Goal: Task Accomplishment & Management: Manage account settings

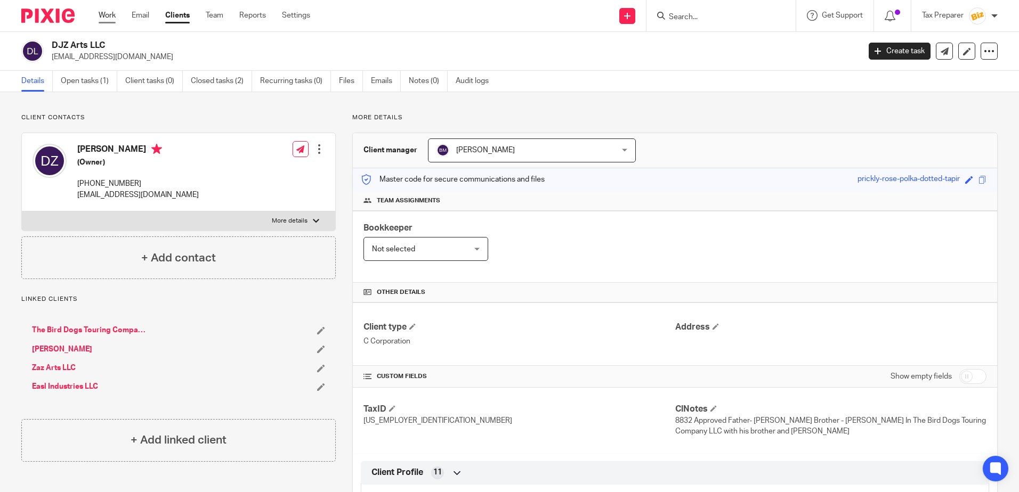
click at [110, 13] on link "Work" at bounding box center [107, 15] width 17 height 11
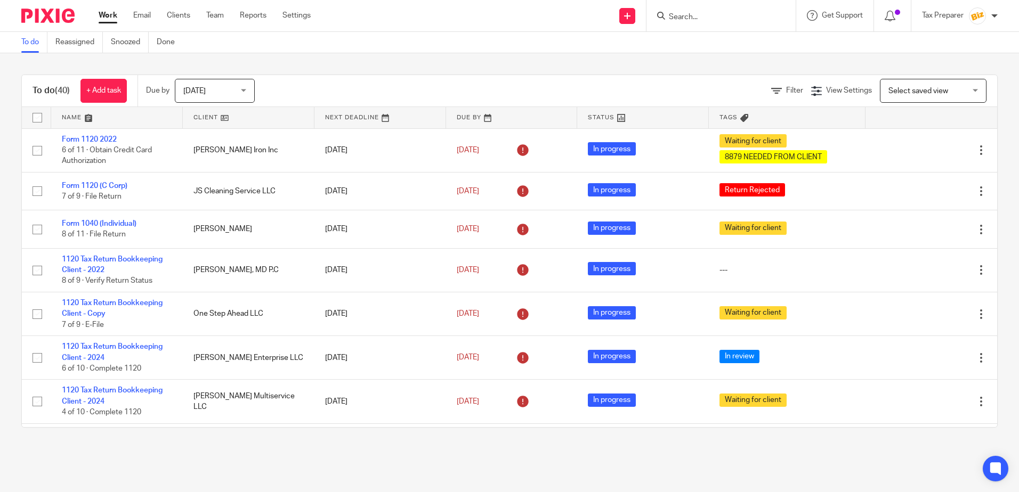
click at [679, 18] on input "Search" at bounding box center [716, 18] width 96 height 10
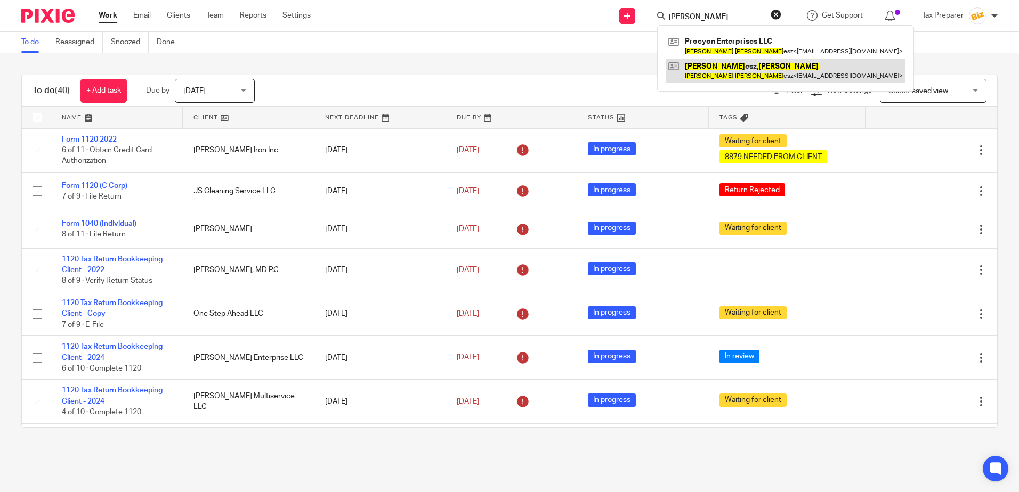
type input "pete solt"
click at [711, 68] on link at bounding box center [786, 71] width 240 height 25
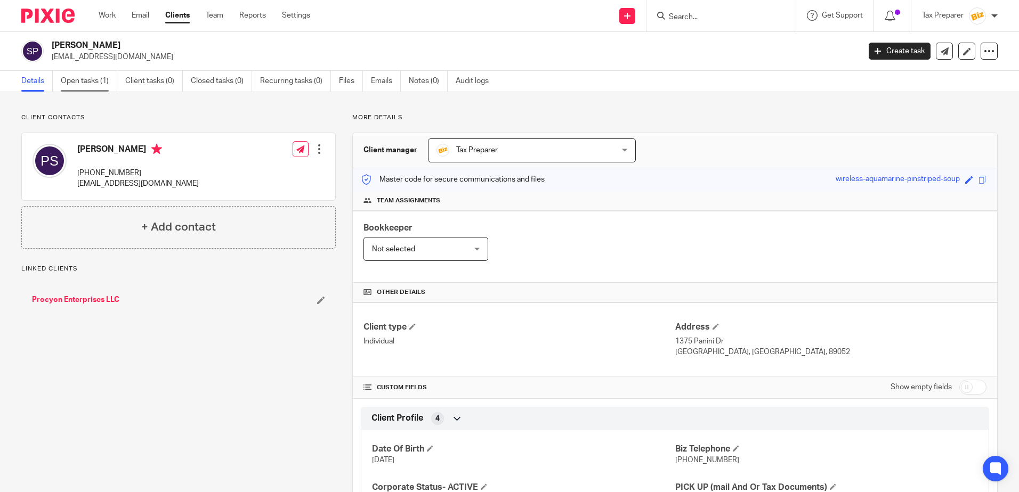
click at [98, 79] on link "Open tasks (1)" at bounding box center [89, 81] width 56 height 21
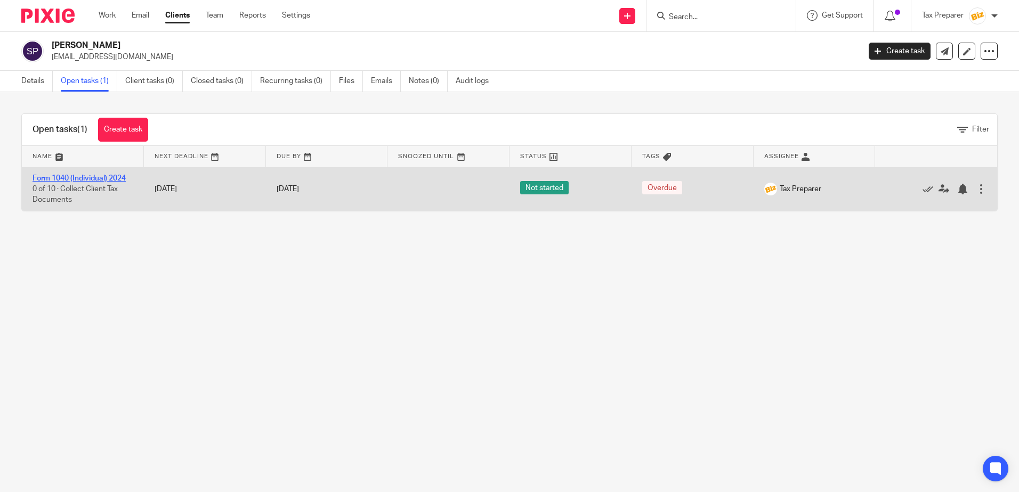
click at [64, 179] on link "Form 1040 (Individual) 2024" at bounding box center [79, 178] width 93 height 7
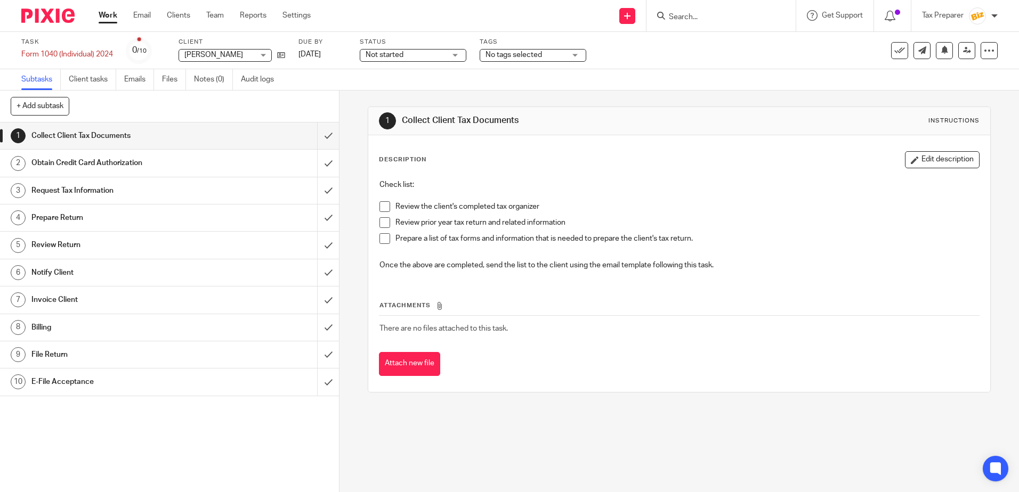
click at [384, 209] on span at bounding box center [384, 206] width 11 height 11
click at [379, 227] on span at bounding box center [384, 222] width 11 height 11
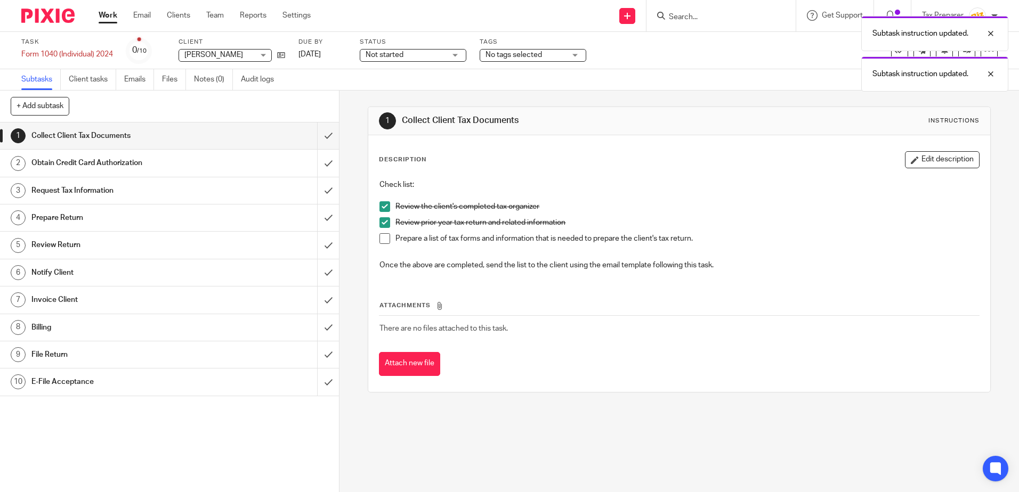
click at [385, 241] on span at bounding box center [384, 238] width 11 height 11
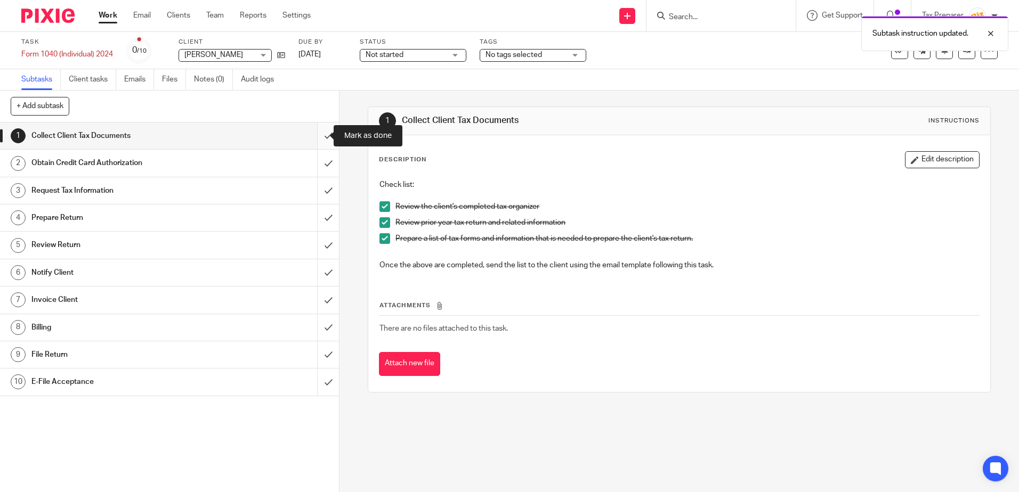
click at [316, 137] on input "submit" at bounding box center [169, 136] width 339 height 27
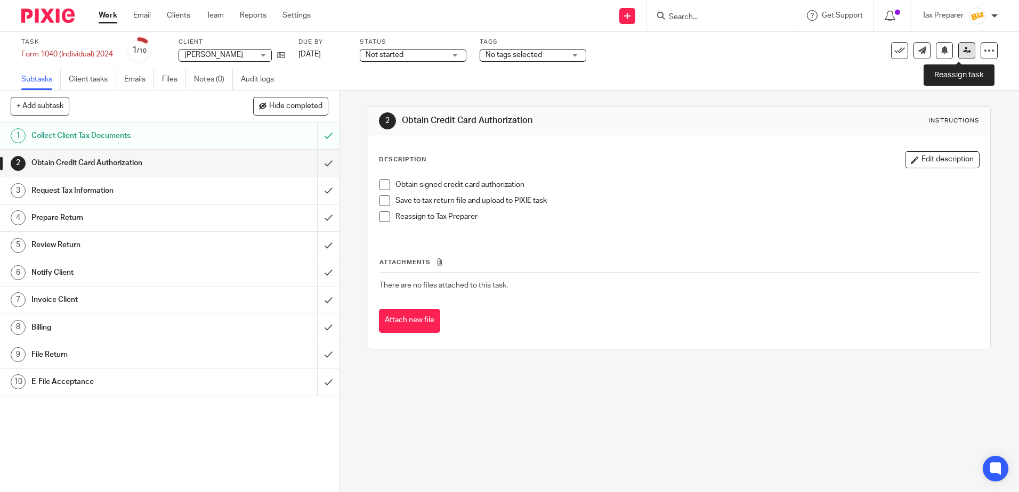
click at [963, 52] on icon at bounding box center [967, 50] width 8 height 8
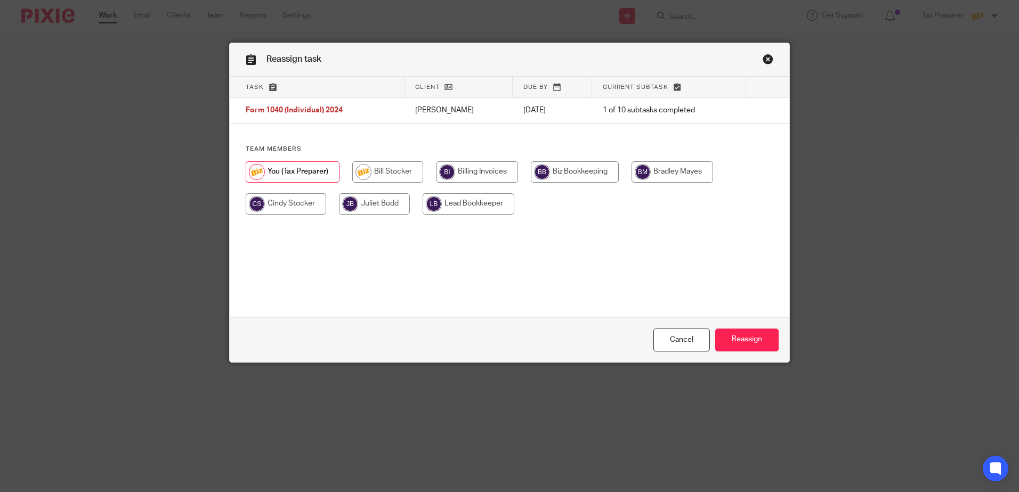
click at [286, 207] on input "radio" at bounding box center [286, 203] width 80 height 21
radio input "true"
click at [742, 340] on input "Reassign" at bounding box center [746, 340] width 63 height 23
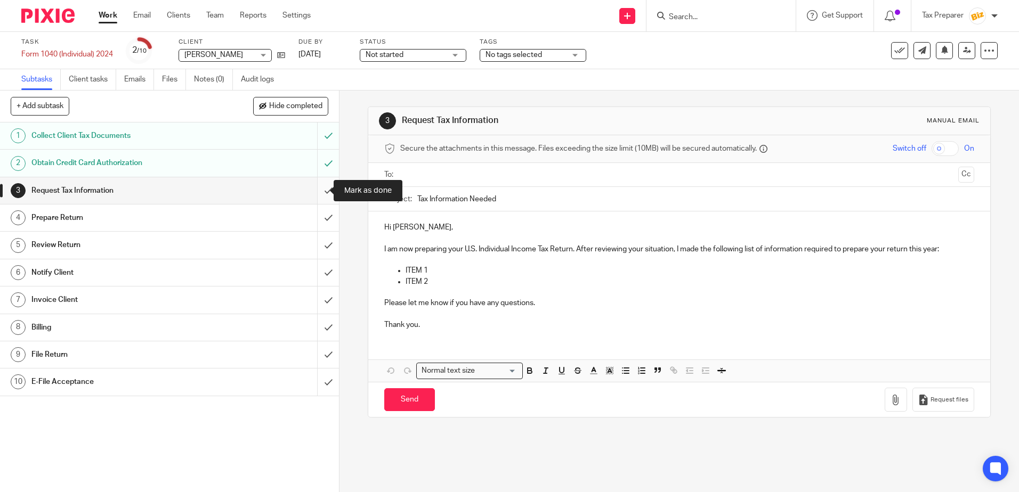
click at [321, 191] on input "submit" at bounding box center [169, 190] width 339 height 27
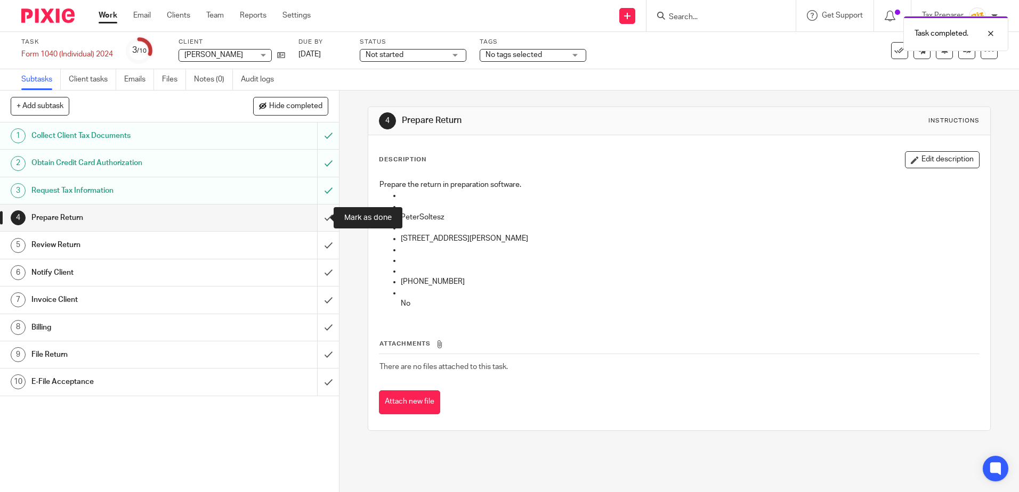
click at [318, 219] on input "submit" at bounding box center [169, 218] width 339 height 27
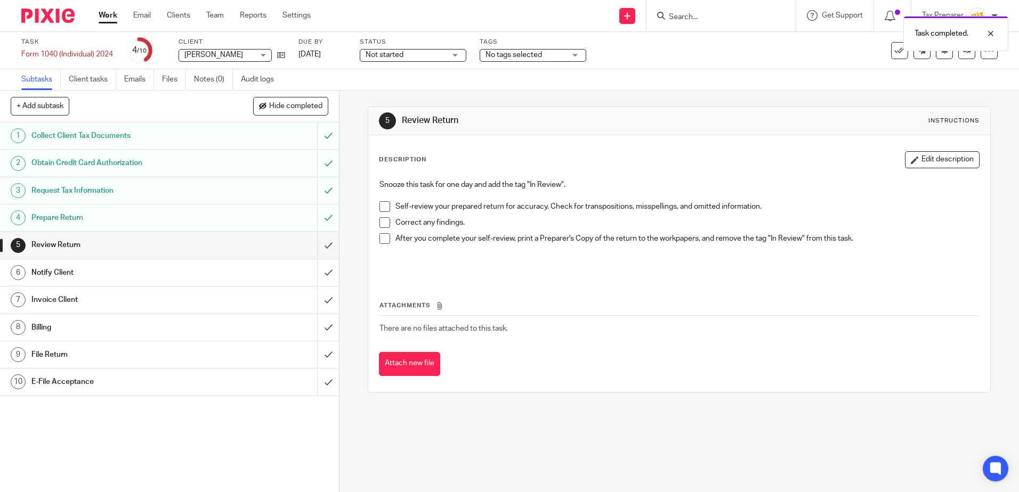
click at [382, 212] on span at bounding box center [384, 206] width 11 height 11
click at [383, 230] on li "Correct any findings." at bounding box center [678, 225] width 599 height 16
click at [381, 239] on span at bounding box center [384, 238] width 11 height 11
click at [383, 225] on span at bounding box center [384, 222] width 11 height 11
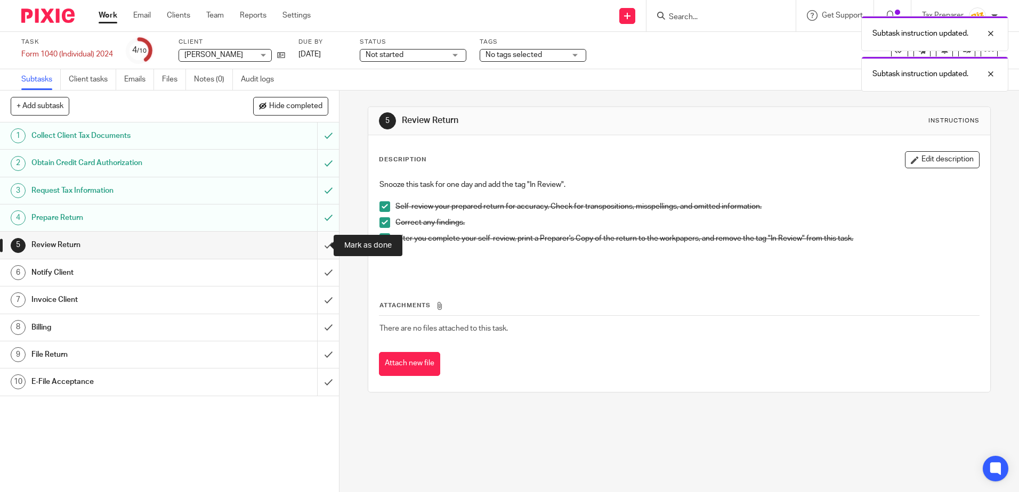
click at [319, 250] on input "submit" at bounding box center [169, 245] width 339 height 27
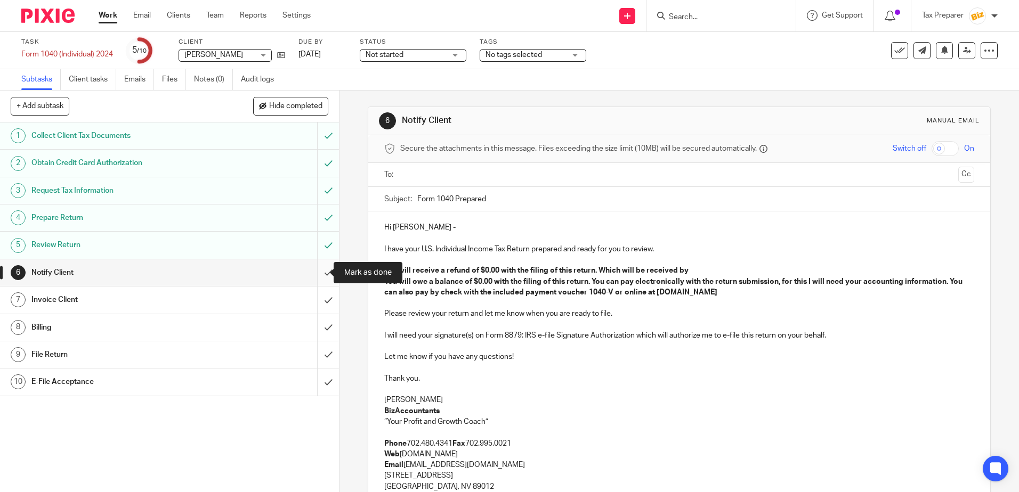
click at [322, 273] on input "submit" at bounding box center [169, 272] width 339 height 27
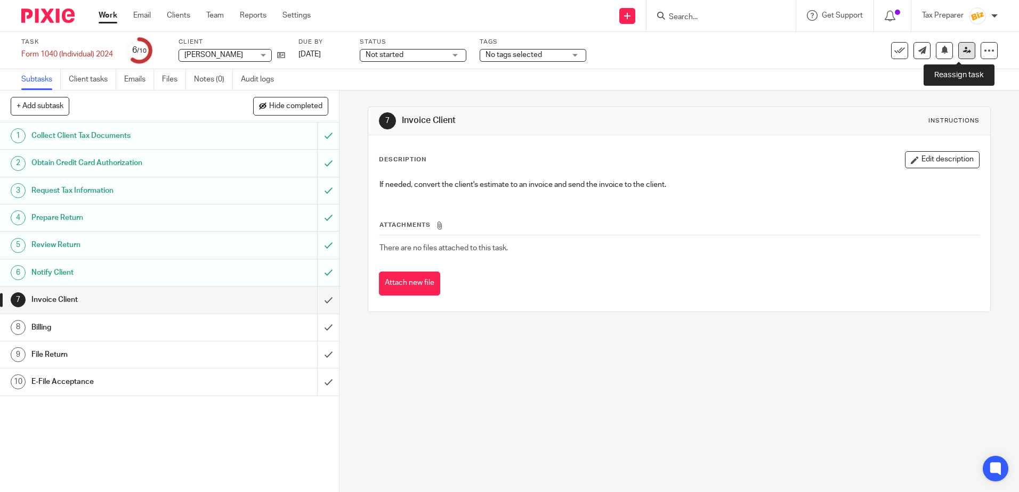
click at [963, 52] on icon at bounding box center [967, 50] width 8 height 8
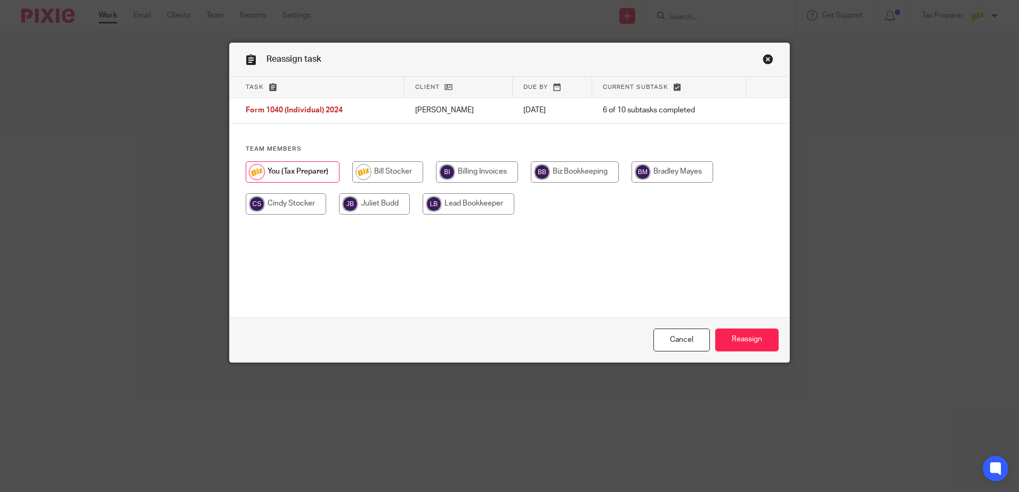
click at [273, 206] on input "radio" at bounding box center [286, 203] width 80 height 21
radio input "true"
click at [762, 61] on link "Close this dialog window" at bounding box center [767, 61] width 11 height 14
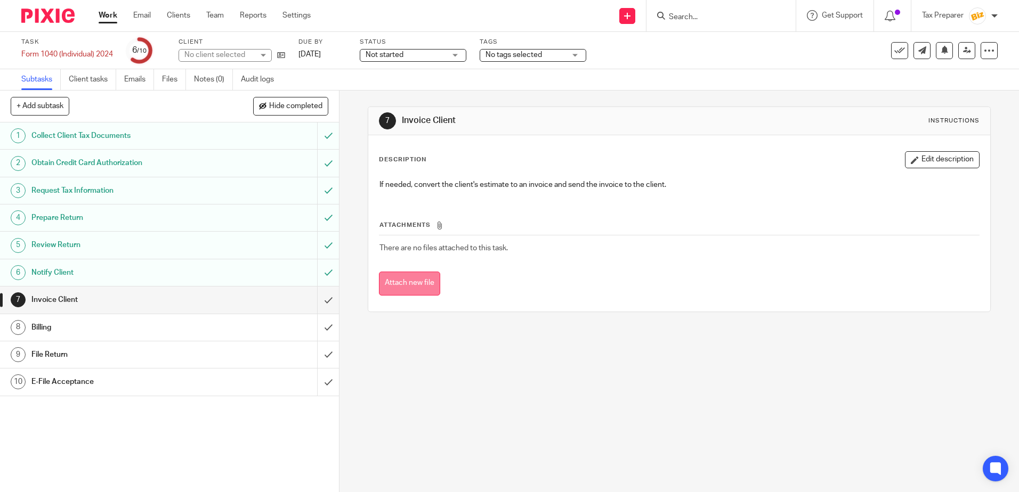
click at [413, 293] on button "Attach new file" at bounding box center [409, 284] width 61 height 24
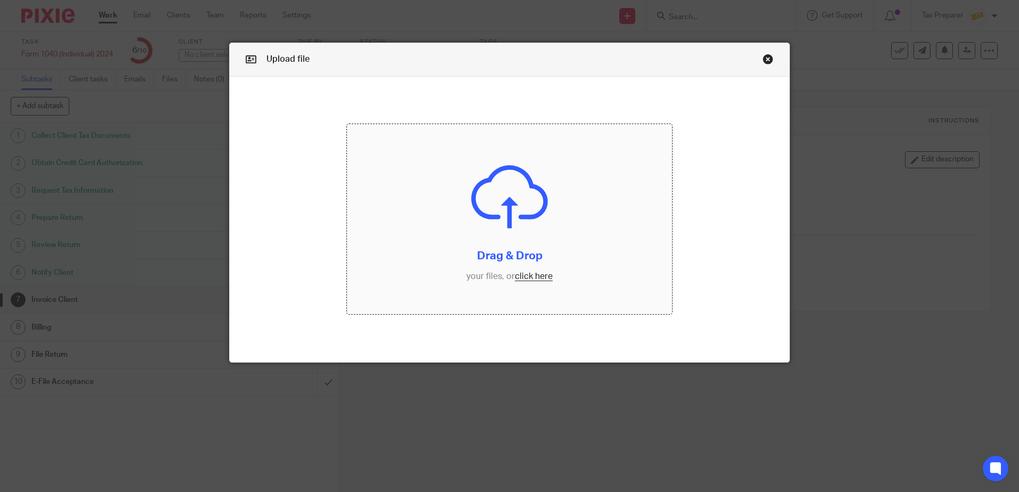
click at [529, 282] on input "file" at bounding box center [509, 219] width 325 height 190
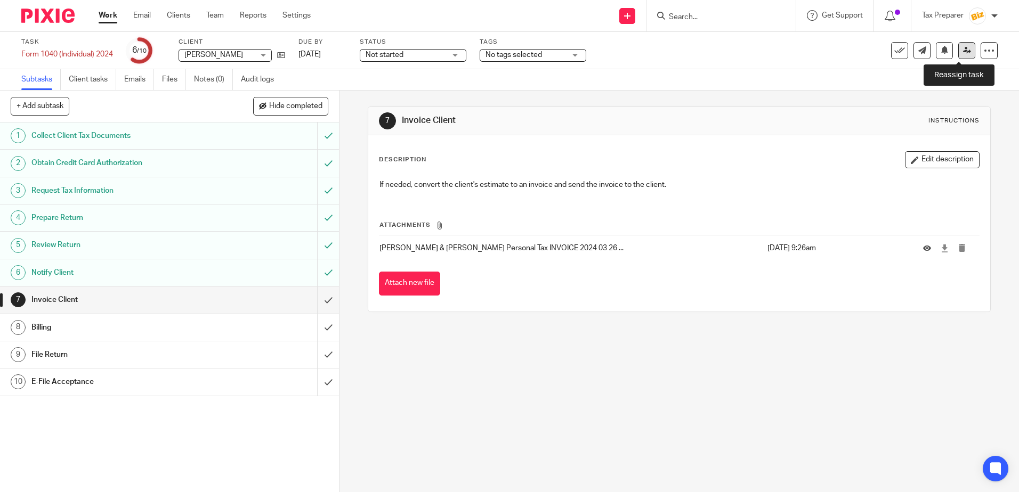
click at [963, 49] on icon at bounding box center [967, 50] width 8 height 8
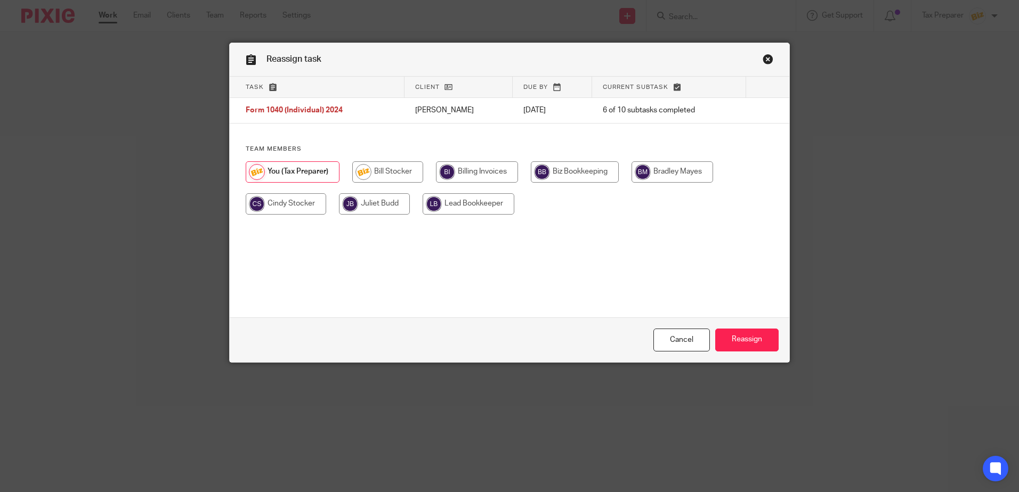
click at [281, 202] on input "radio" at bounding box center [286, 203] width 80 height 21
radio input "true"
click at [760, 342] on input "Reassign" at bounding box center [746, 340] width 63 height 23
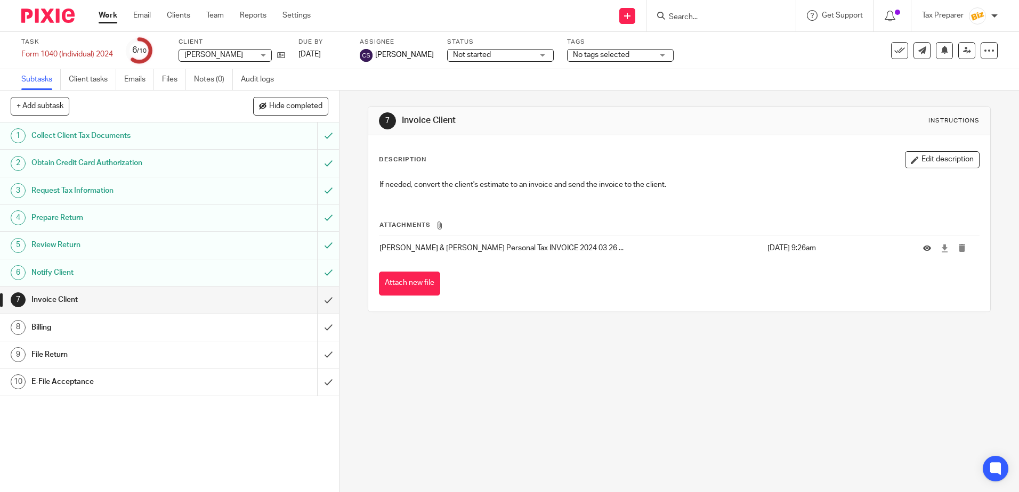
click at [73, 388] on h1 "E-File Acceptance" at bounding box center [122, 382] width 183 height 16
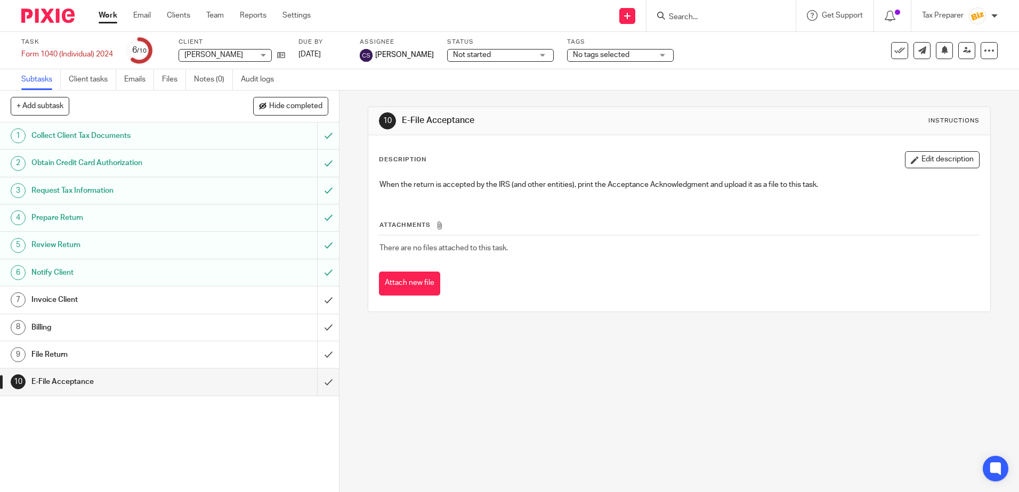
click at [691, 17] on input "Search" at bounding box center [716, 18] width 96 height 10
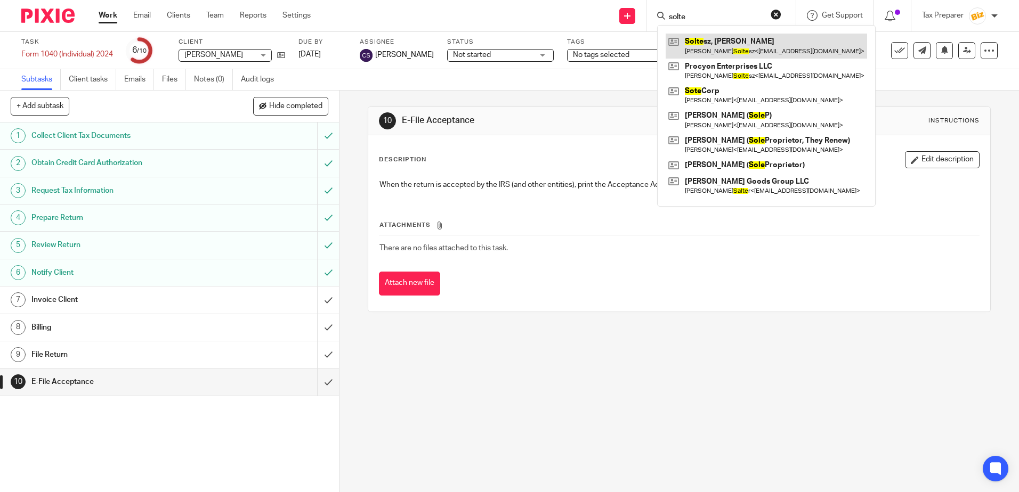
type input "solte"
click at [726, 40] on link at bounding box center [766, 46] width 201 height 25
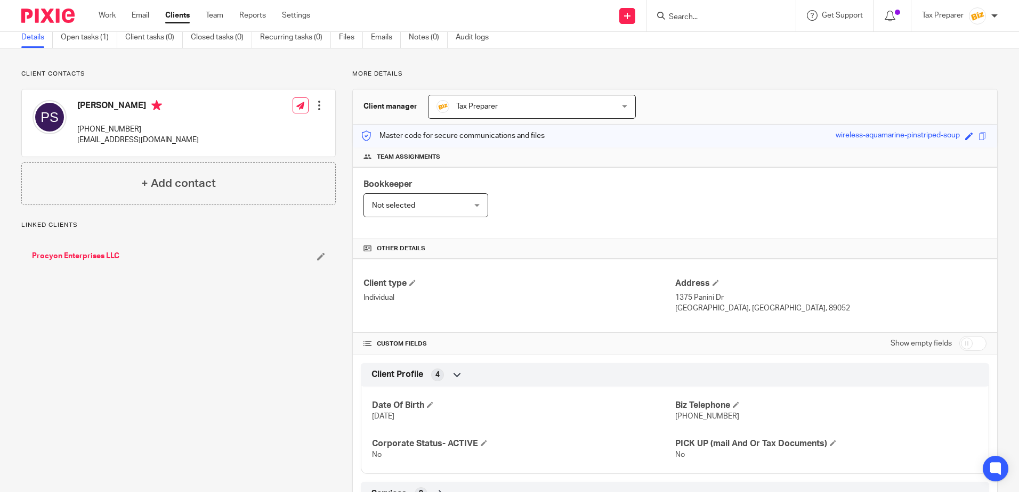
scroll to position [87, 0]
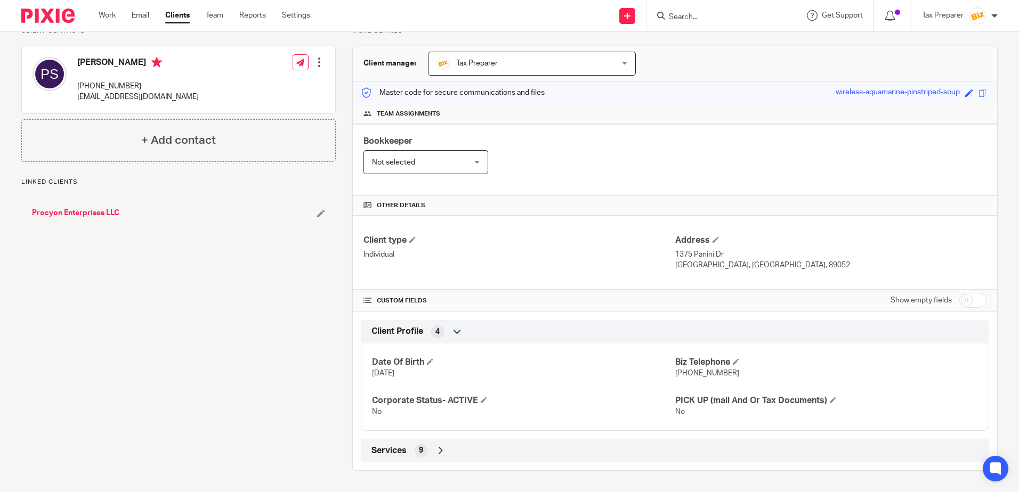
click at [68, 215] on link "Procyon Enterprises LLC" at bounding box center [75, 213] width 87 height 11
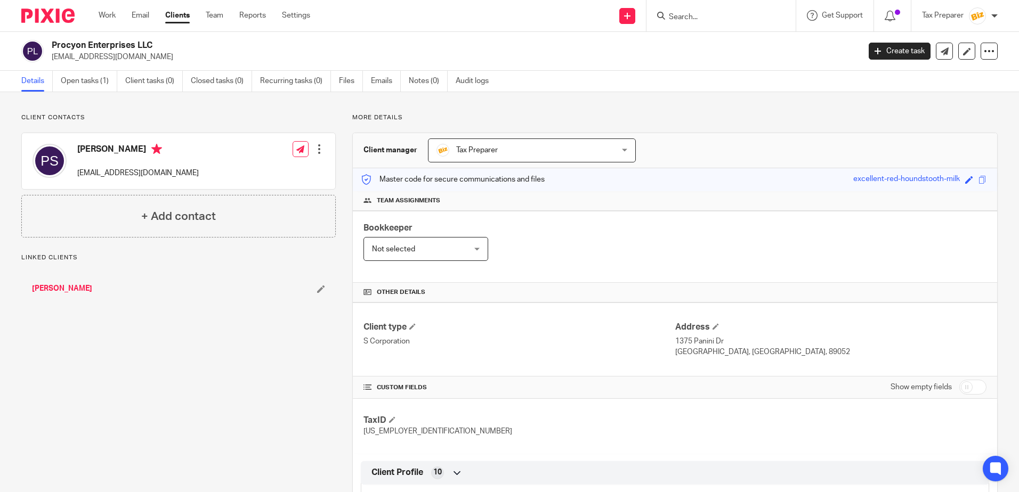
click at [62, 286] on link "[PERSON_NAME]" at bounding box center [62, 288] width 60 height 11
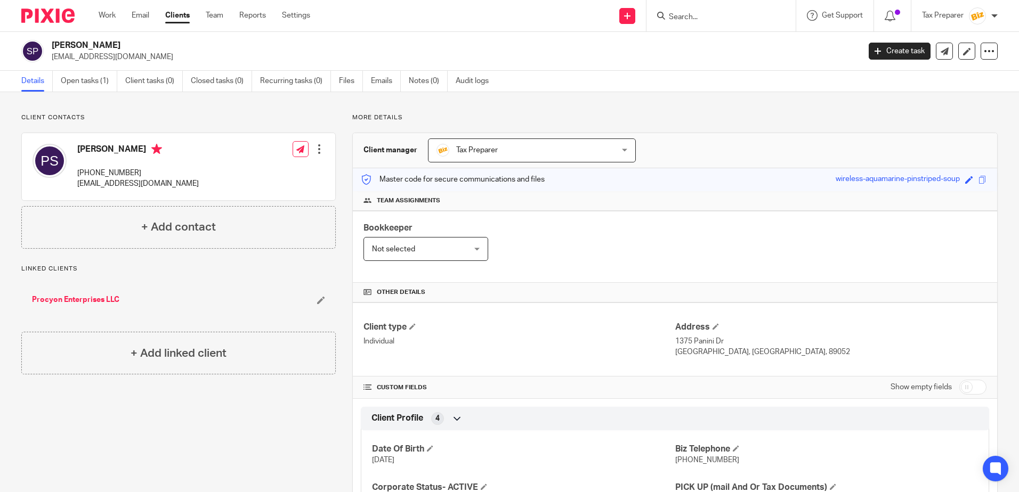
click at [678, 17] on input "Search" at bounding box center [716, 18] width 96 height 10
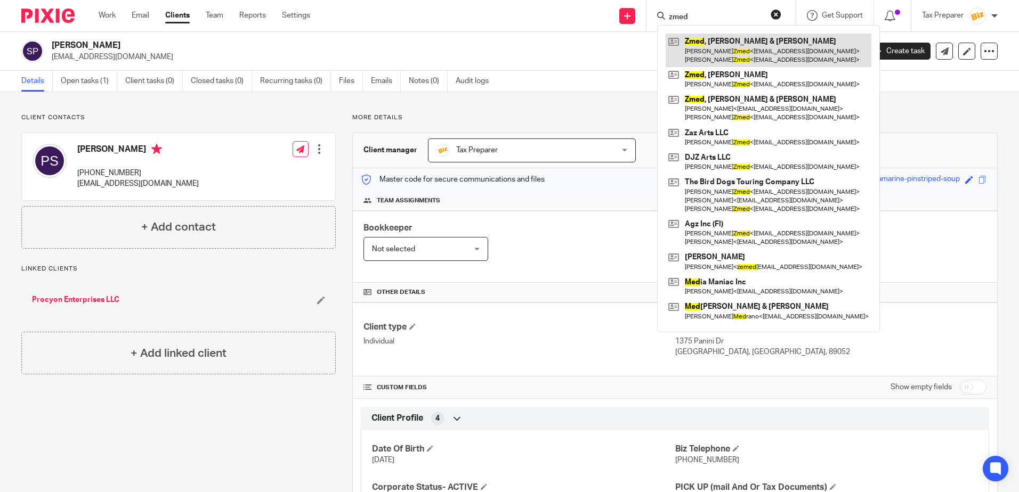
type input "zmed"
click at [736, 50] on link at bounding box center [769, 50] width 206 height 33
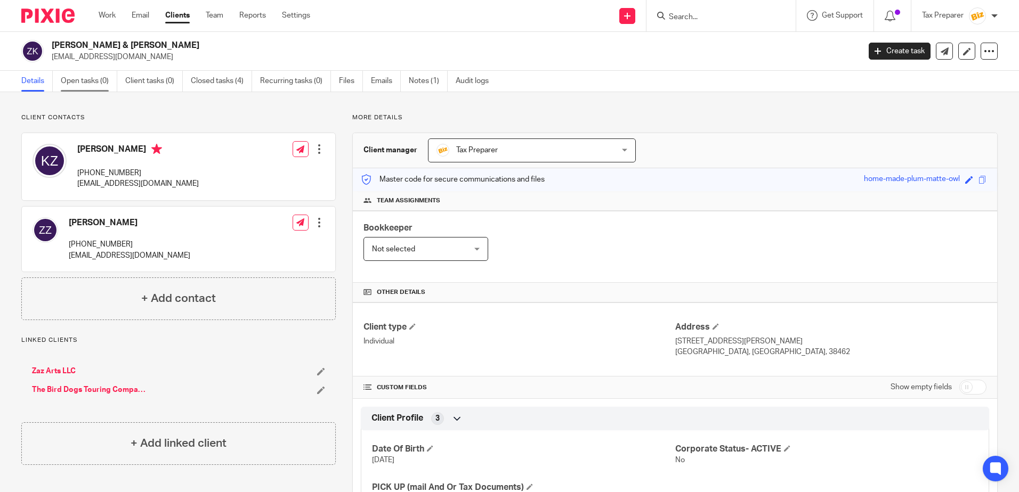
click at [77, 81] on link "Open tasks (0)" at bounding box center [89, 81] width 56 height 21
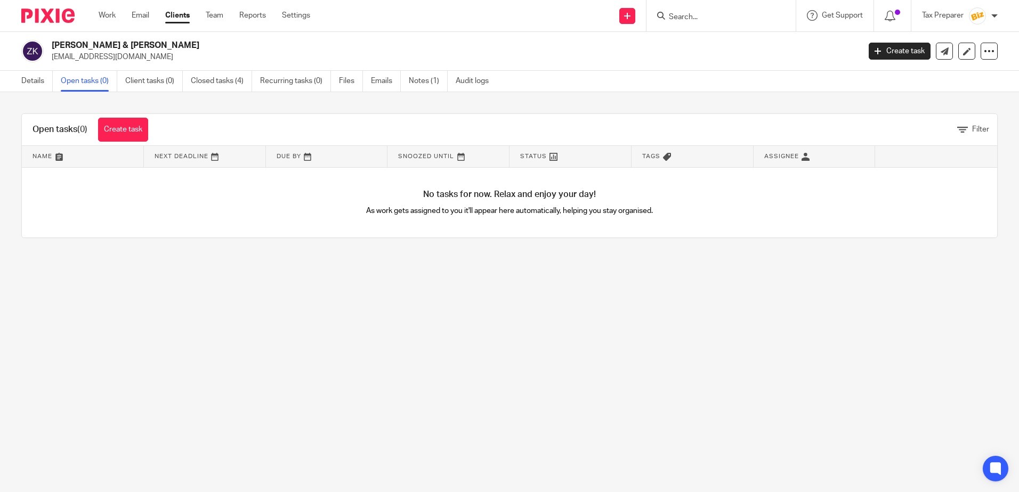
click at [679, 17] on input "Search" at bounding box center [716, 18] width 96 height 10
click at [687, 17] on input "Search" at bounding box center [716, 18] width 96 height 10
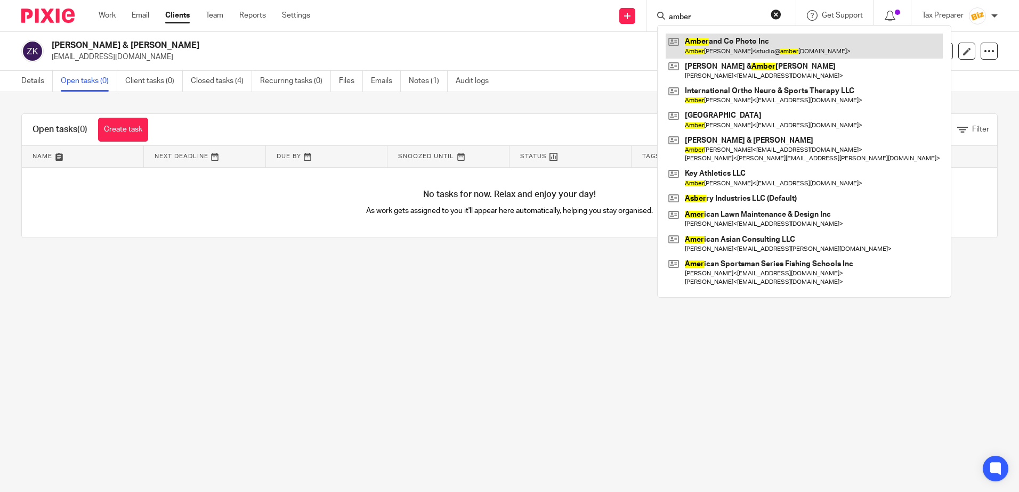
type input "amber"
click at [705, 47] on link at bounding box center [804, 46] width 277 height 25
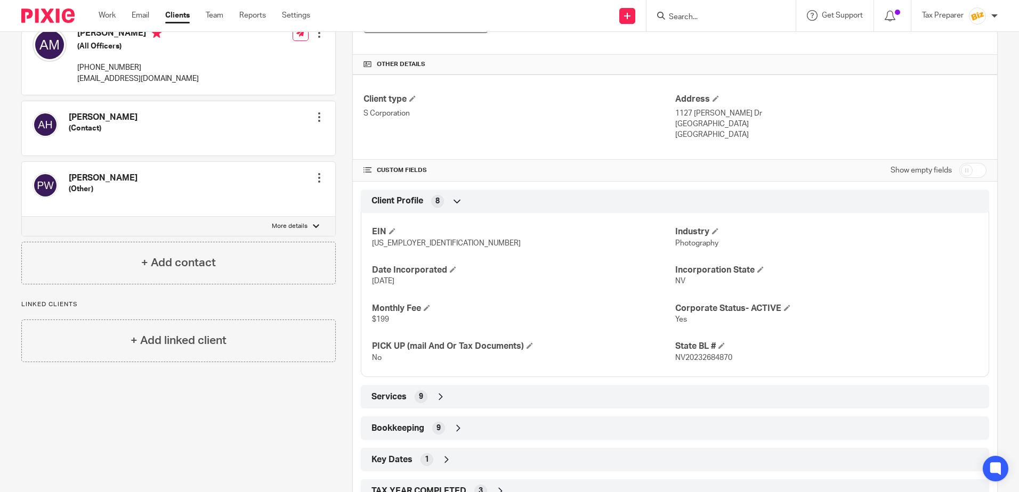
scroll to position [300, 0]
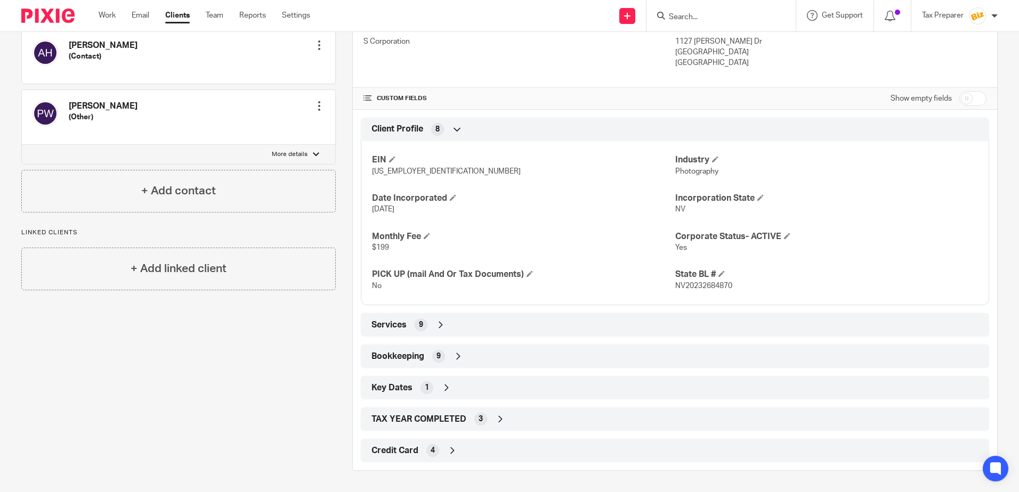
click at [435, 326] on icon at bounding box center [440, 325] width 11 height 11
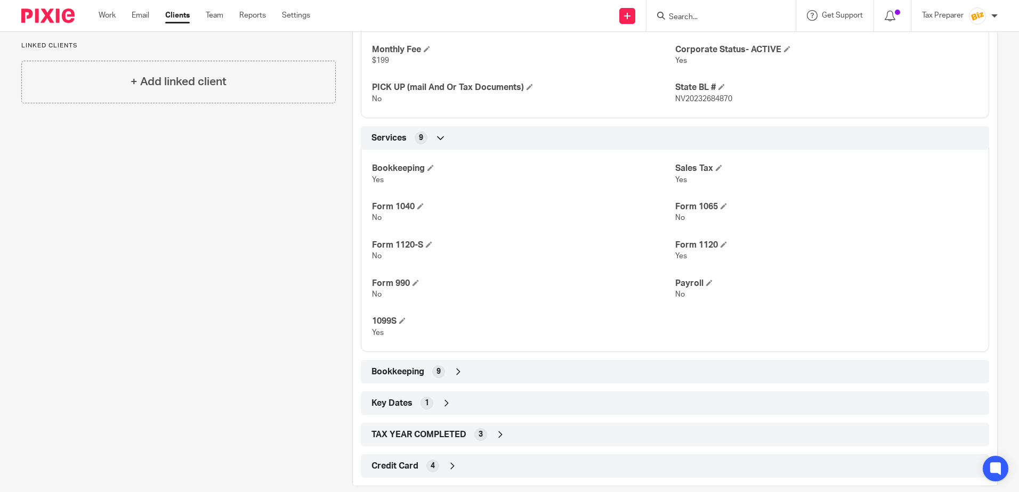
scroll to position [502, 0]
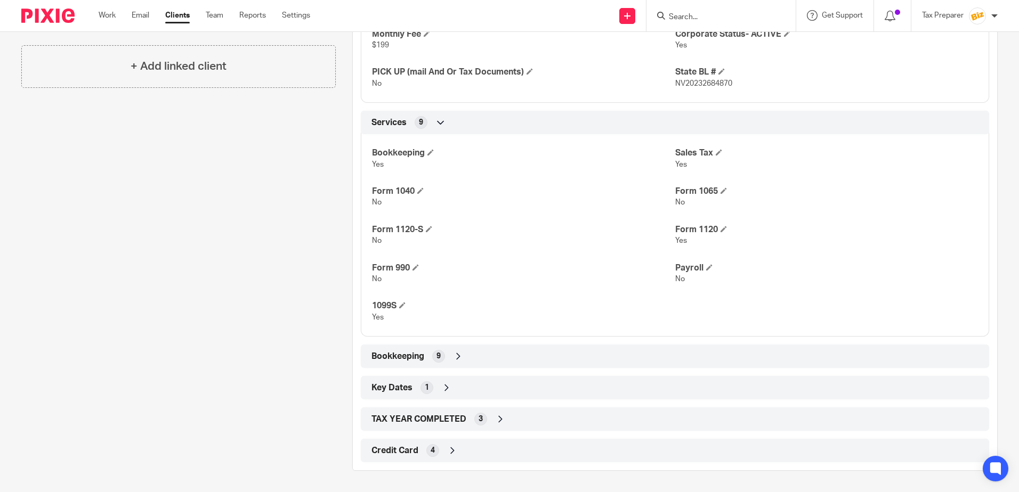
click at [504, 420] on div "TAX YEAR COMPLETED 3" at bounding box center [675, 419] width 612 height 18
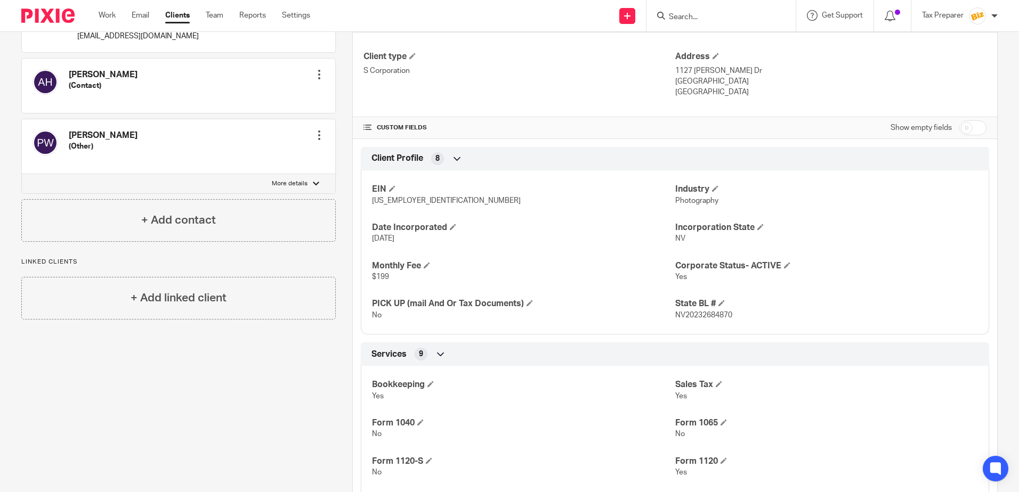
scroll to position [4, 0]
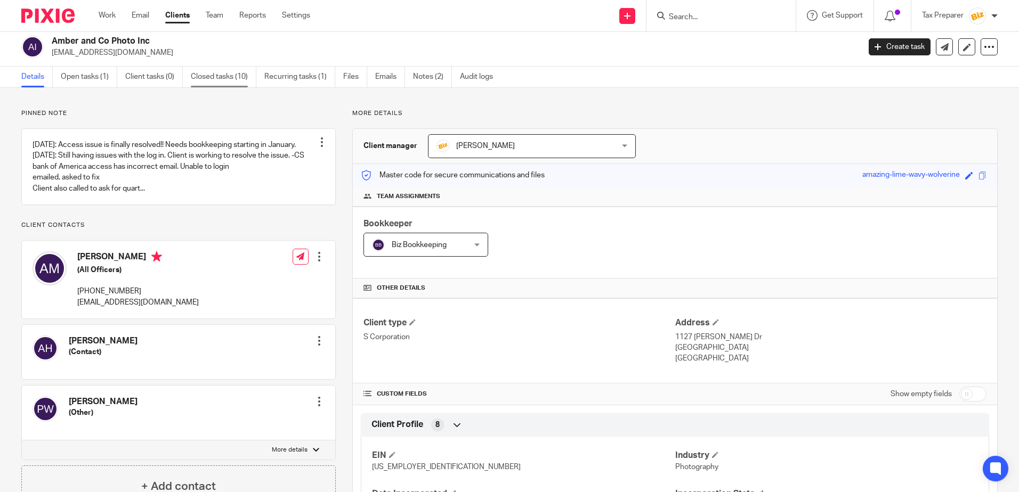
click at [217, 78] on link "Closed tasks (10)" at bounding box center [224, 77] width 66 height 21
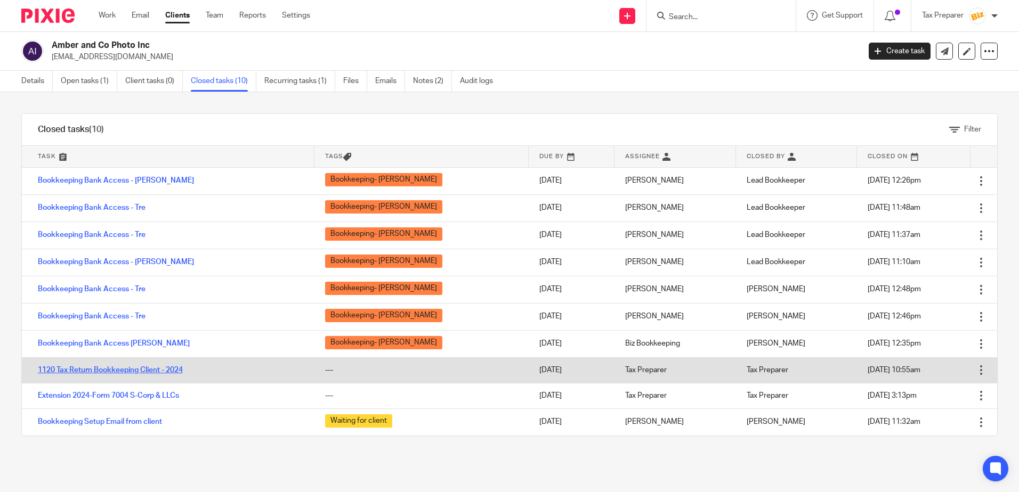
click at [139, 370] on link "1120 Tax Return Bookkeeping Client - 2024" at bounding box center [110, 370] width 145 height 7
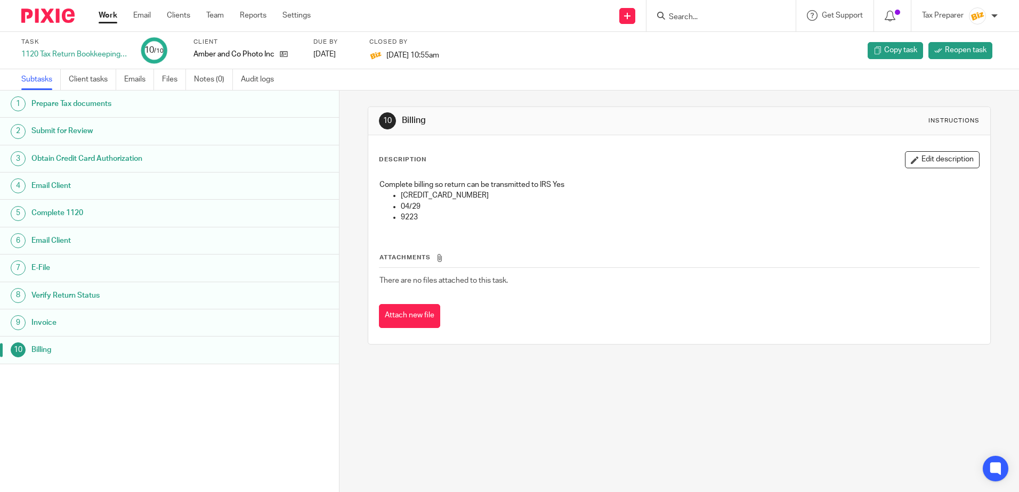
click at [76, 109] on h1 "Prepare Tax documents" at bounding box center [130, 104] width 198 height 16
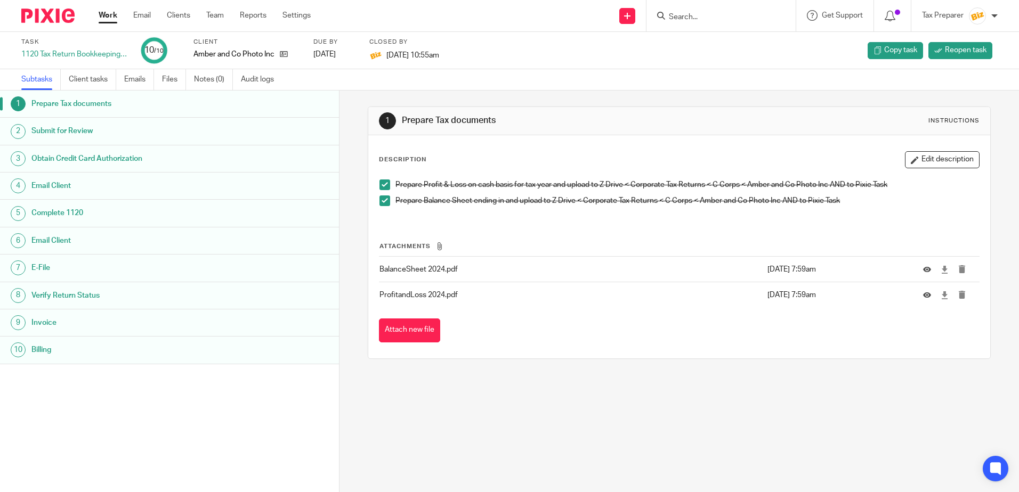
click at [72, 133] on h1 "Submit for Review" at bounding box center [130, 131] width 198 height 16
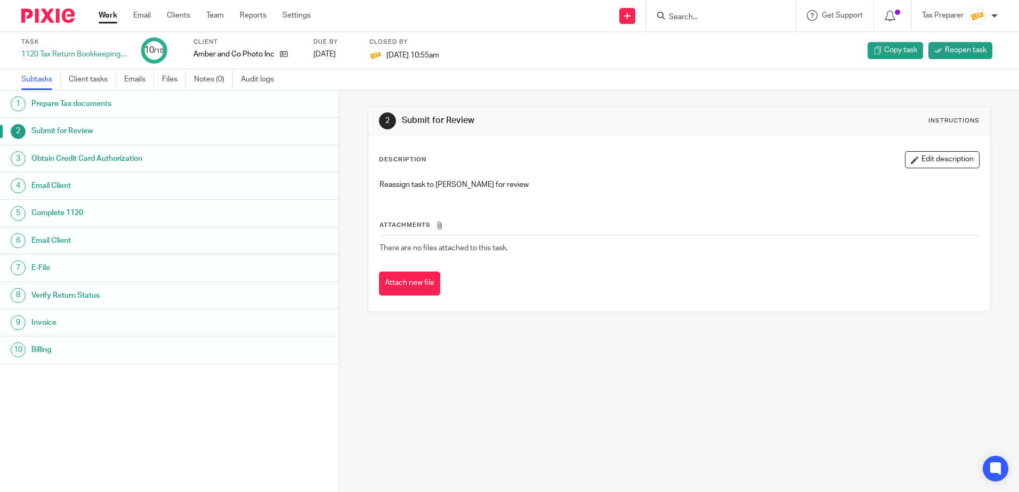
click at [80, 156] on h1 "Obtain Credit Card Authorization" at bounding box center [130, 159] width 198 height 16
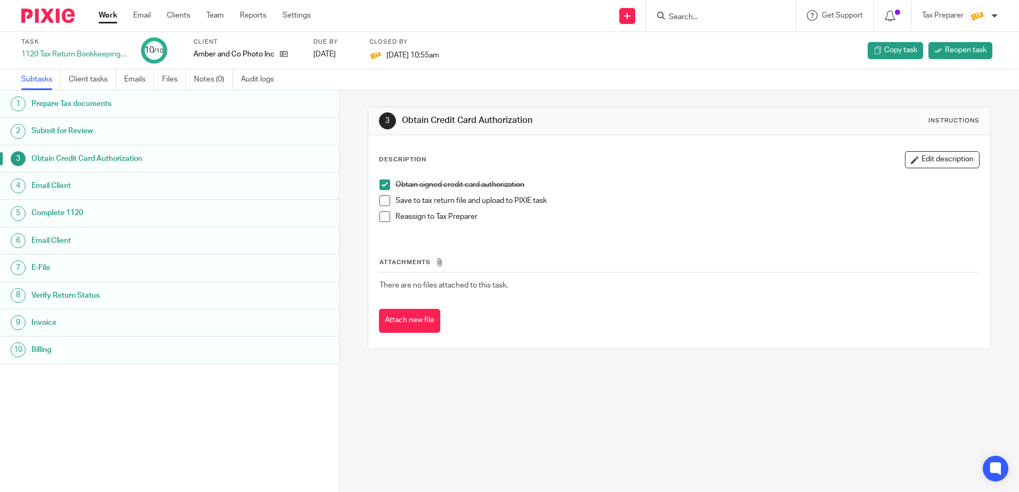
click at [67, 184] on h1 "Email Client" at bounding box center [130, 186] width 198 height 16
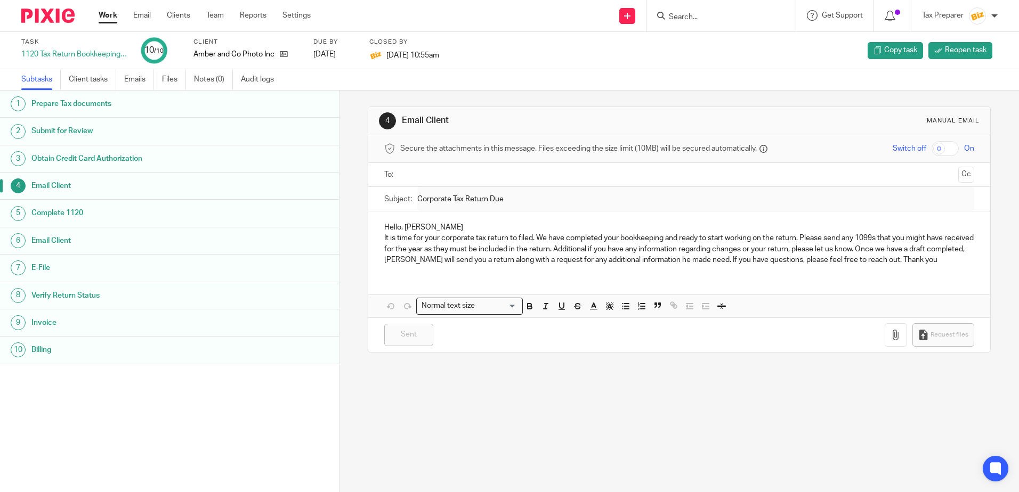
click at [64, 210] on h1 "Complete 1120" at bounding box center [130, 213] width 198 height 16
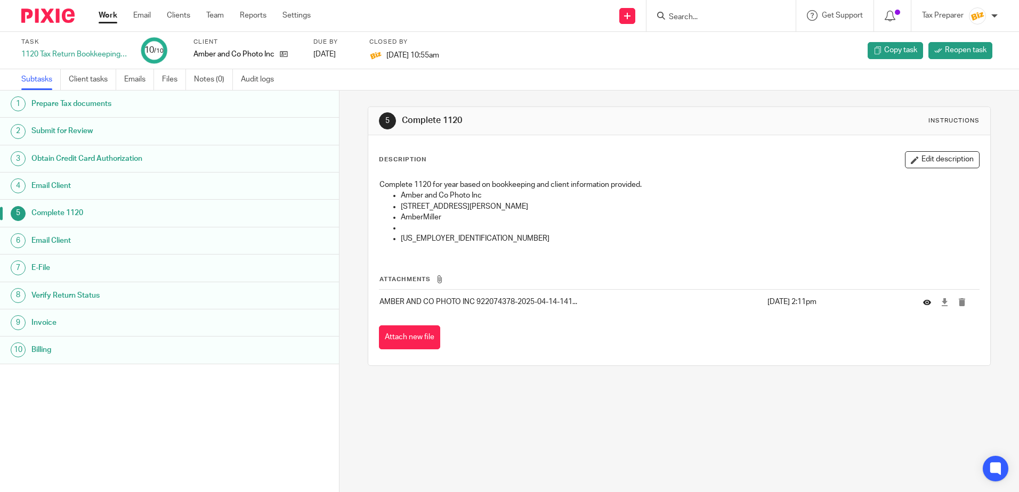
click at [923, 303] on button at bounding box center [931, 302] width 16 height 8
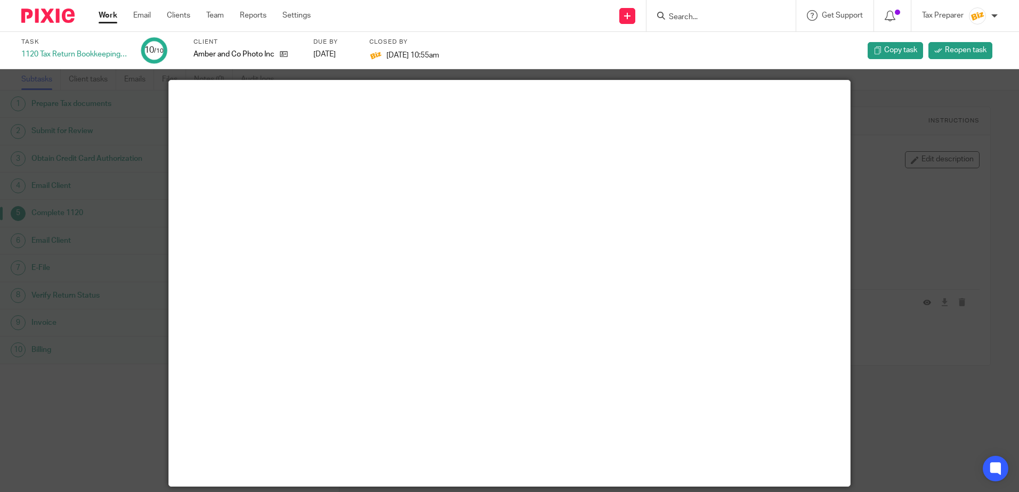
click at [974, 96] on div at bounding box center [509, 246] width 1019 height 492
click at [74, 155] on div at bounding box center [509, 246] width 1019 height 492
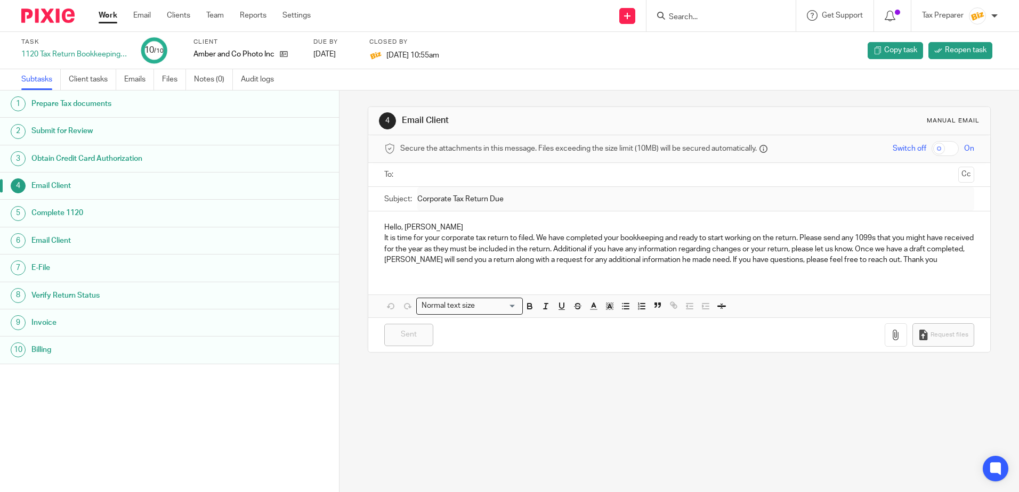
click at [688, 15] on input "Search" at bounding box center [716, 18] width 96 height 10
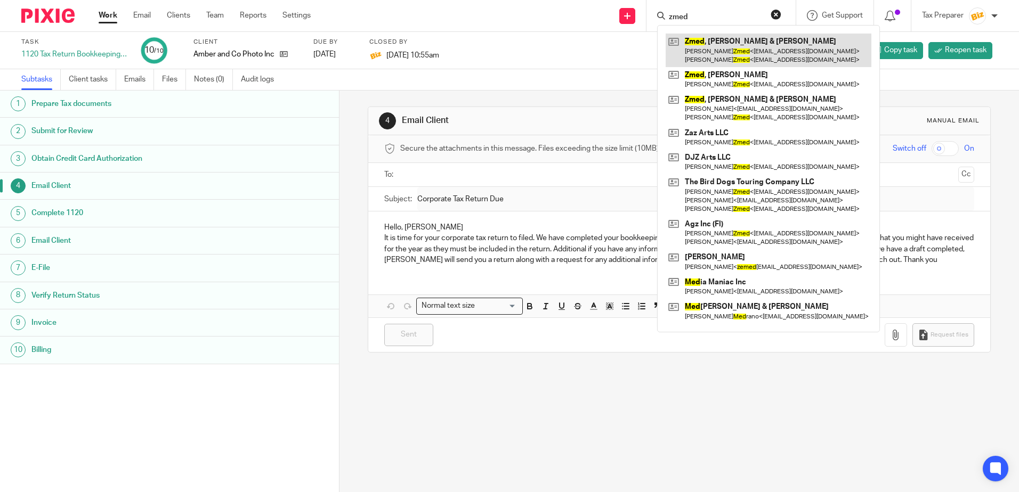
type input "zmed"
click at [724, 41] on link at bounding box center [769, 50] width 206 height 33
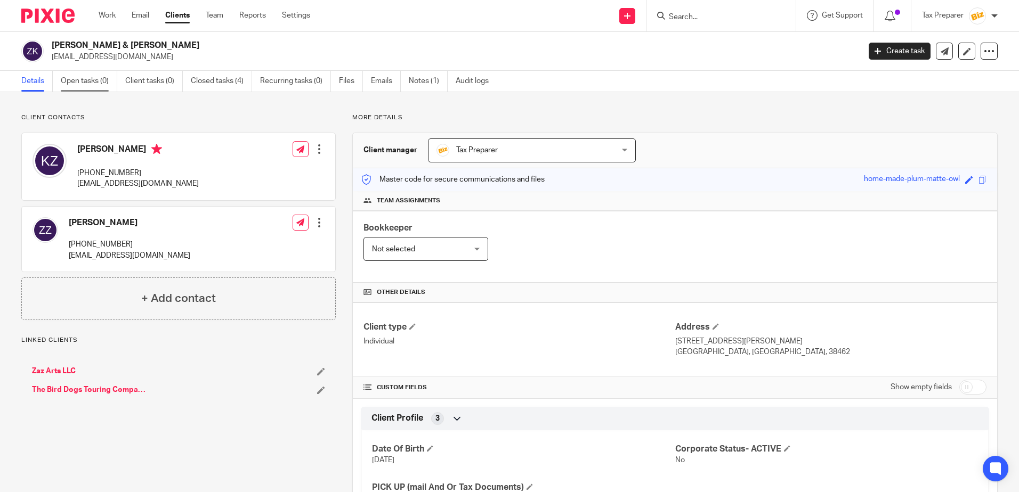
click at [72, 83] on link "Open tasks (0)" at bounding box center [89, 81] width 56 height 21
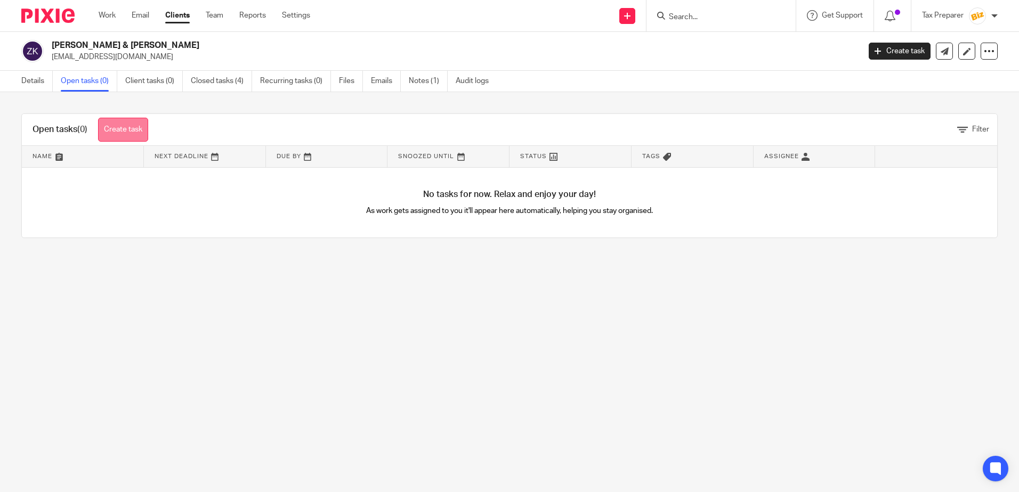
click at [123, 131] on link "Create task" at bounding box center [123, 130] width 50 height 24
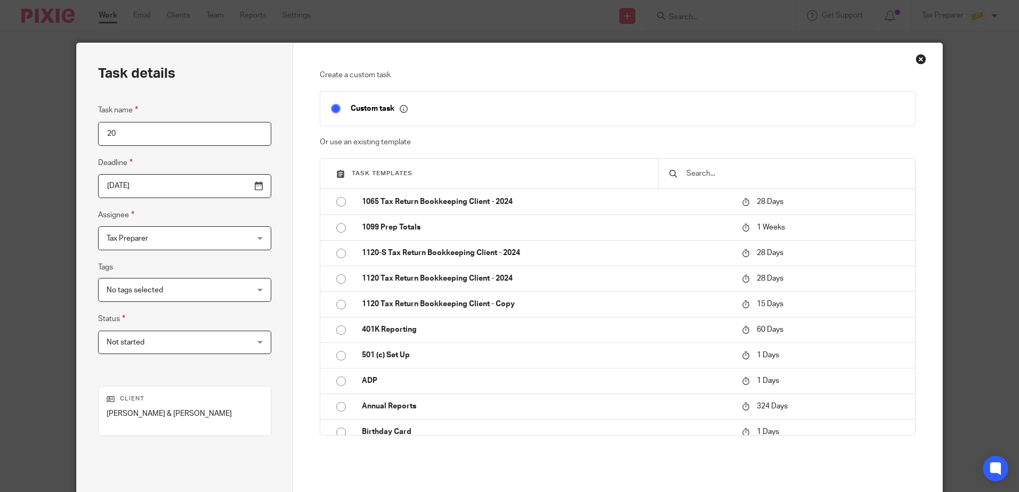
type input "2"
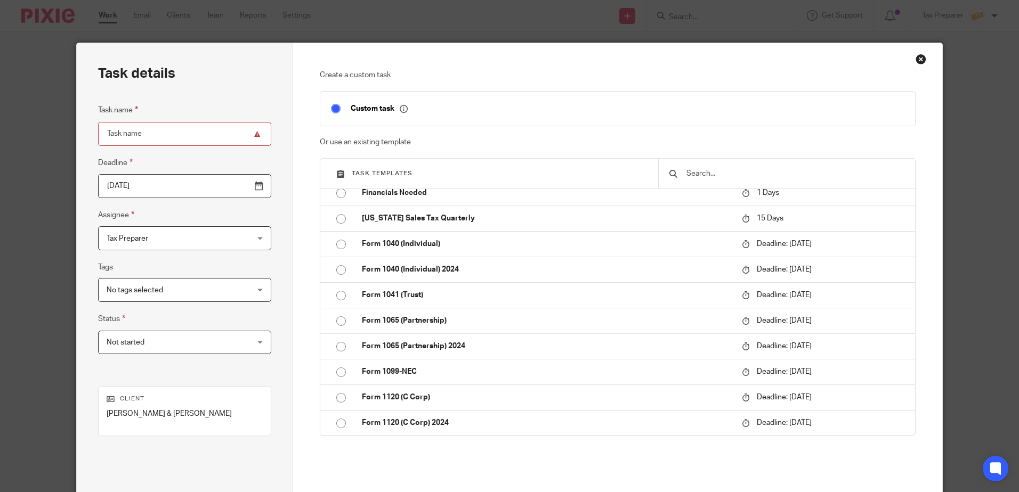
scroll to position [1119, 0]
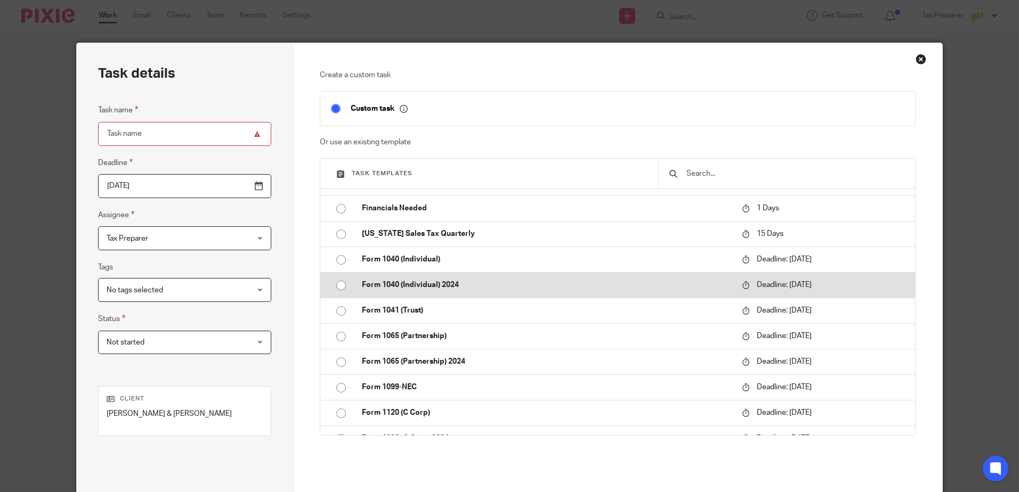
click at [449, 288] on p "Form 1040 (Individual) 2024" at bounding box center [546, 285] width 369 height 11
type input "2026-04-15"
type input "Form 1040 (Individual) 2024"
checkbox input "false"
radio input "true"
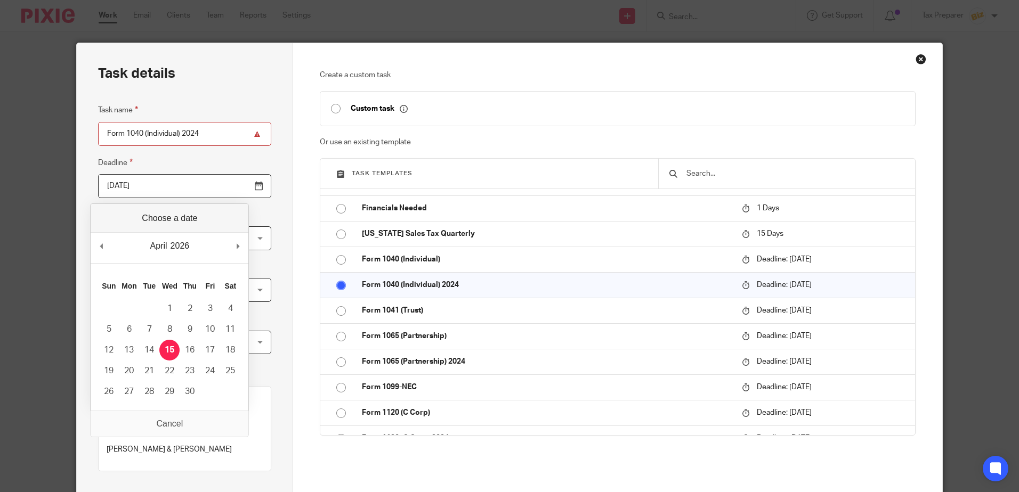
click at [214, 188] on input "2026-04-15" at bounding box center [184, 186] width 173 height 24
type input "2025-10-15"
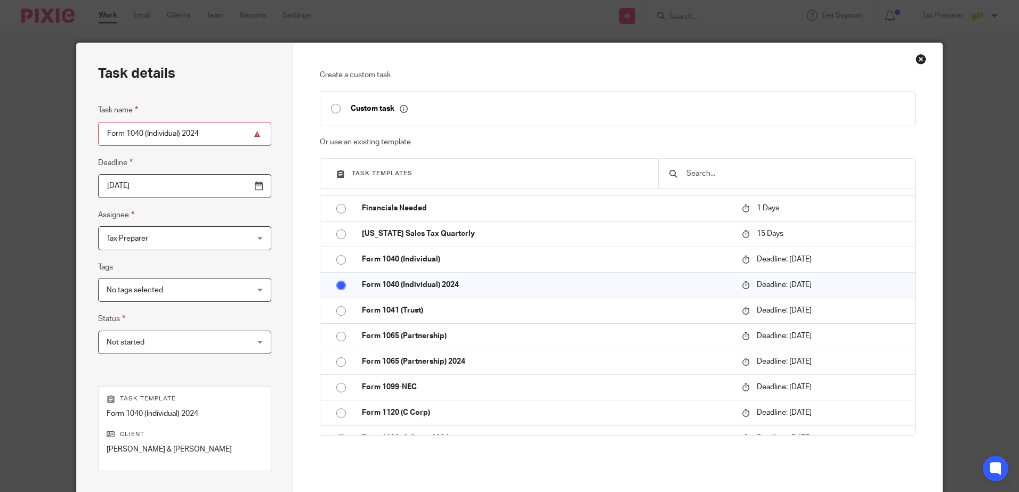
click at [169, 294] on span "No tags selected" at bounding box center [172, 290] width 131 height 22
click at [178, 269] on fieldset "Tags No tags selected 8879 NEEDED FROM CLIENT Bookkeeping- Kane Bookkeeping - N…" at bounding box center [184, 281] width 173 height 41
click at [171, 344] on span "Not started" at bounding box center [172, 342] width 131 height 22
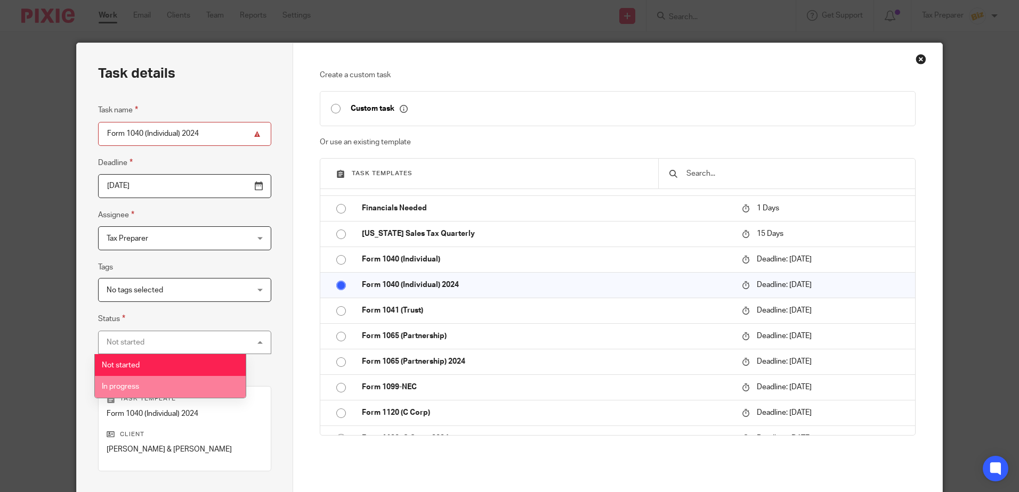
click at [156, 386] on li "In progress" at bounding box center [170, 387] width 151 height 22
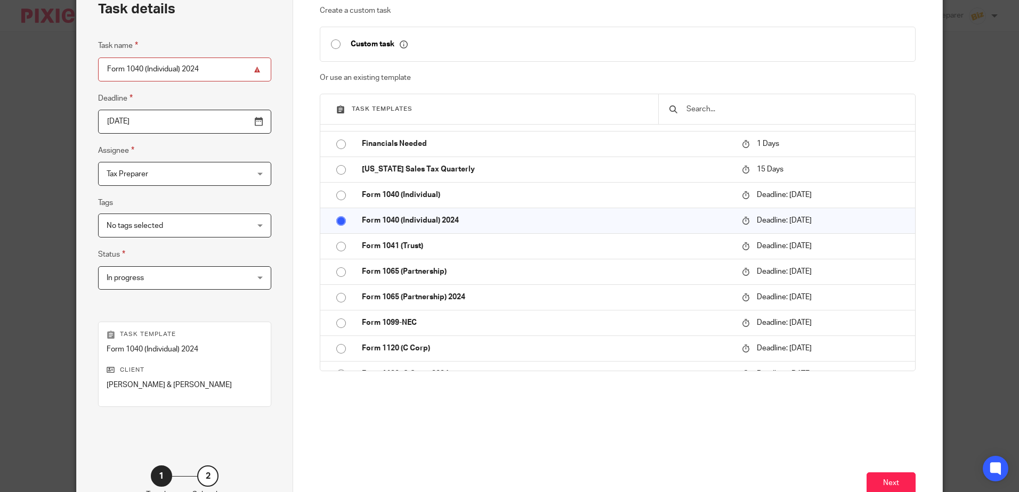
scroll to position [137, 0]
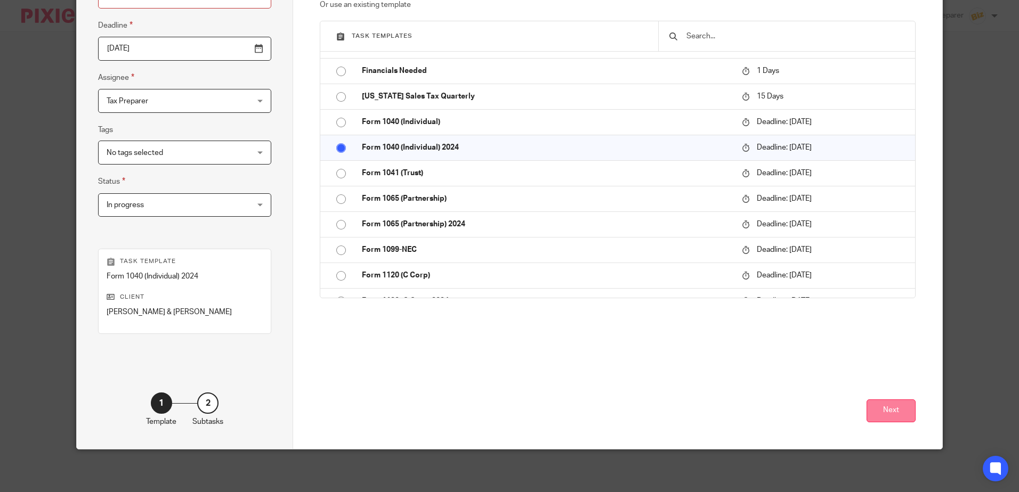
click at [893, 407] on button "Next" at bounding box center [890, 411] width 49 height 23
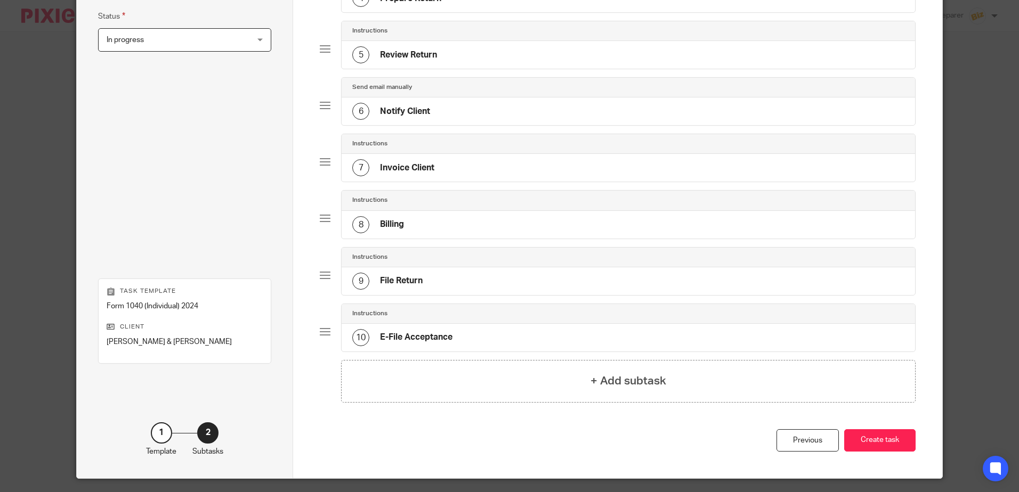
scroll to position [332, 0]
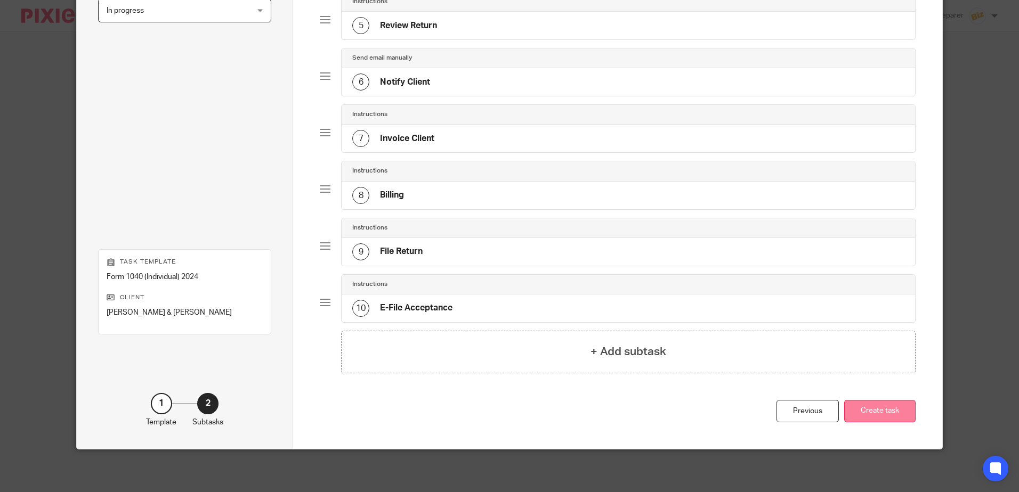
click at [885, 414] on button "Create task" at bounding box center [879, 411] width 71 height 23
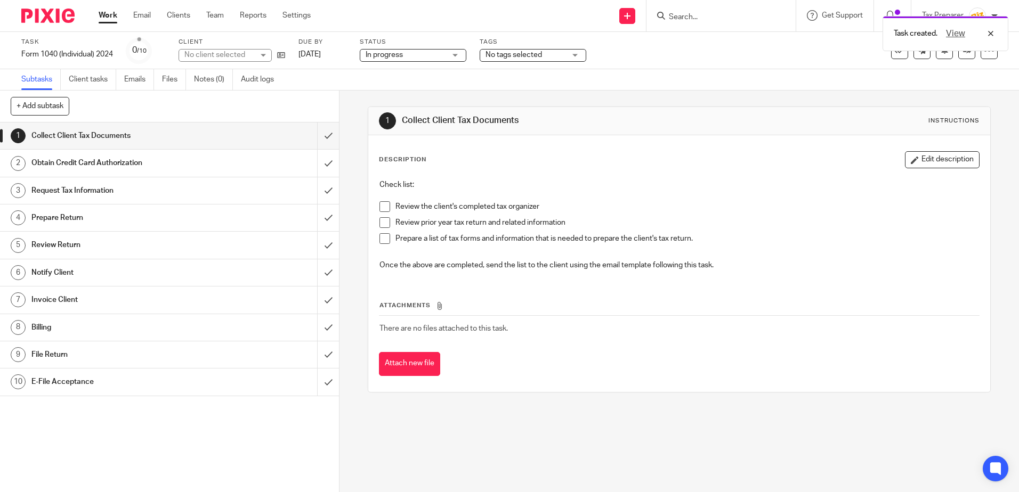
click at [383, 206] on span at bounding box center [384, 206] width 11 height 11
click at [383, 227] on span at bounding box center [384, 222] width 11 height 11
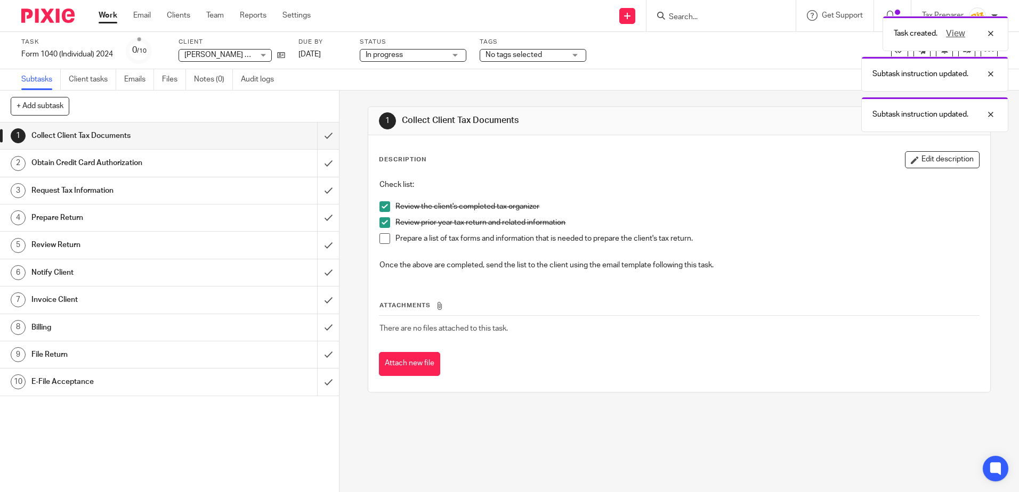
click at [379, 243] on span at bounding box center [384, 238] width 11 height 11
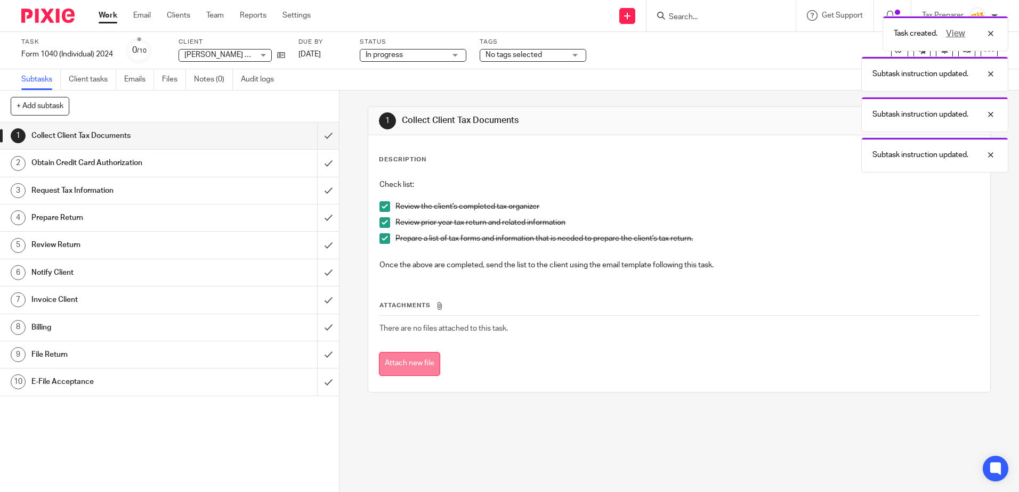
click at [420, 361] on button "Attach new file" at bounding box center [409, 364] width 61 height 24
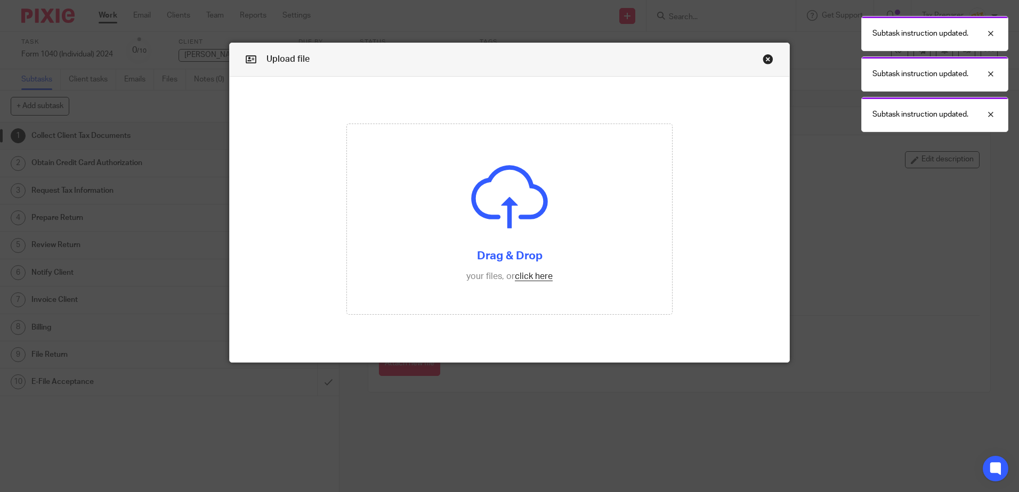
click at [760, 61] on div "Subtask instruction updated. Subtask instruction updated. Subtask instruction u…" at bounding box center [758, 71] width 499 height 121
click at [764, 59] on div "Subtask instruction updated. Subtask instruction updated. Subtask instruction u…" at bounding box center [758, 71] width 499 height 121
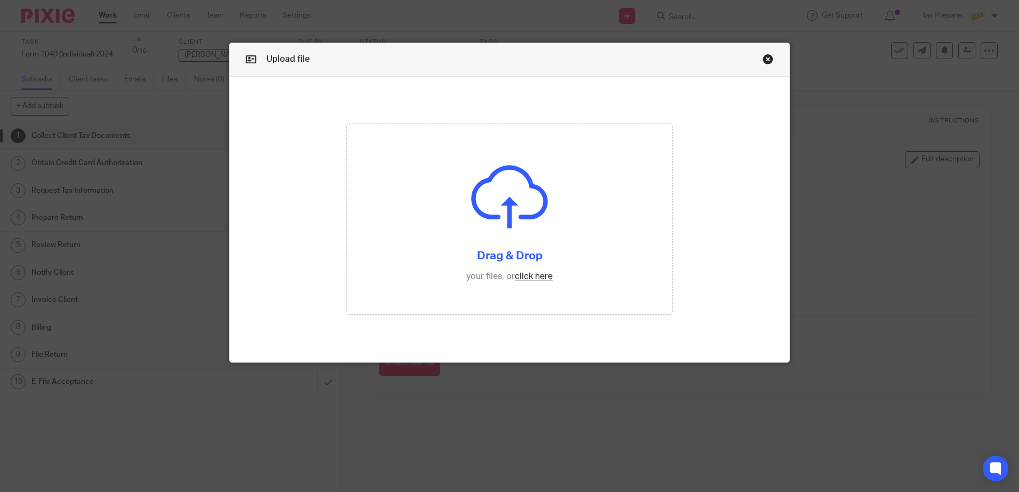
click at [762, 60] on link "Close this dialog window" at bounding box center [767, 61] width 11 height 14
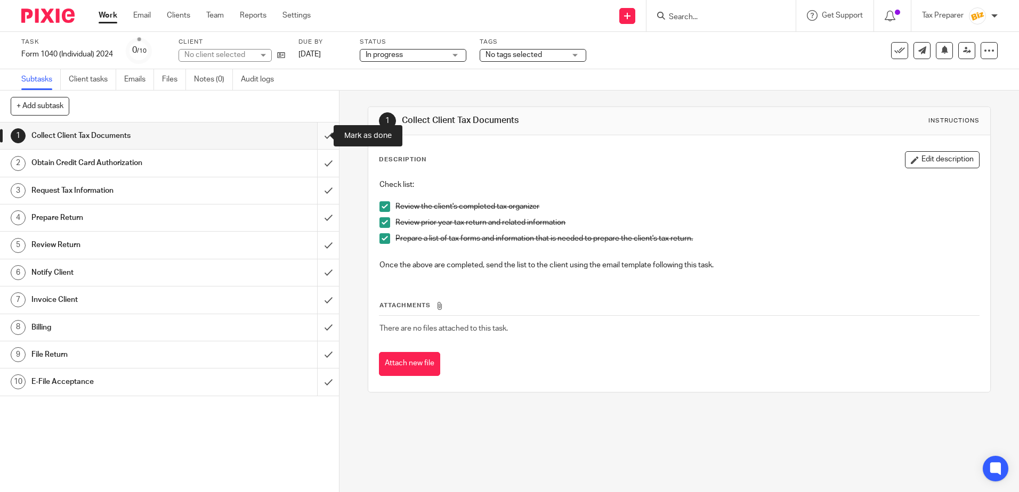
click at [319, 137] on input "submit" at bounding box center [169, 136] width 339 height 27
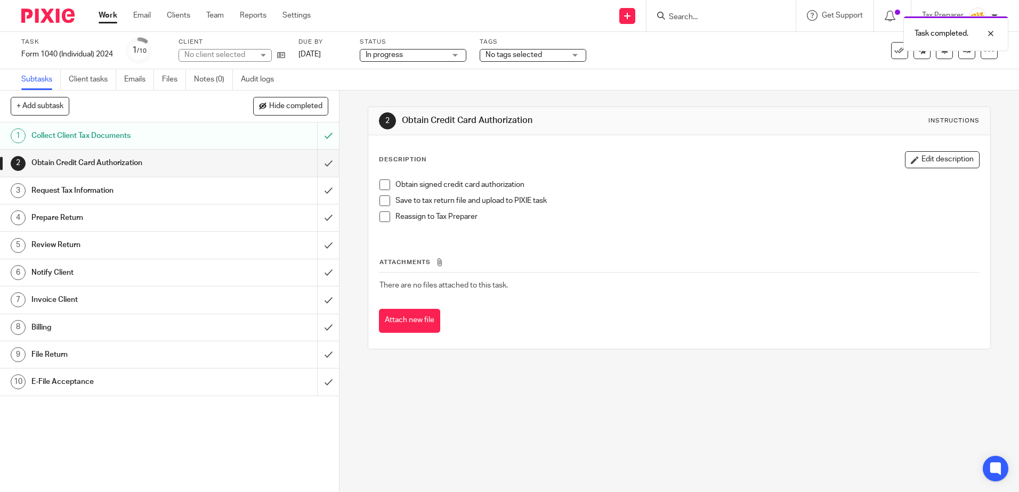
click at [383, 189] on span at bounding box center [384, 185] width 11 height 11
click at [382, 201] on span at bounding box center [384, 201] width 11 height 11
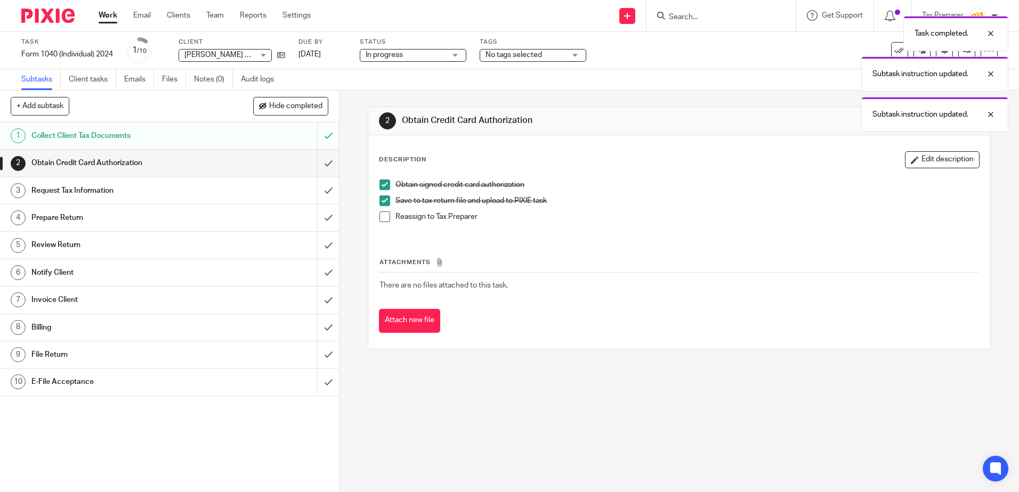
click at [381, 214] on span at bounding box center [384, 217] width 11 height 11
click at [383, 204] on span at bounding box center [384, 201] width 11 height 11
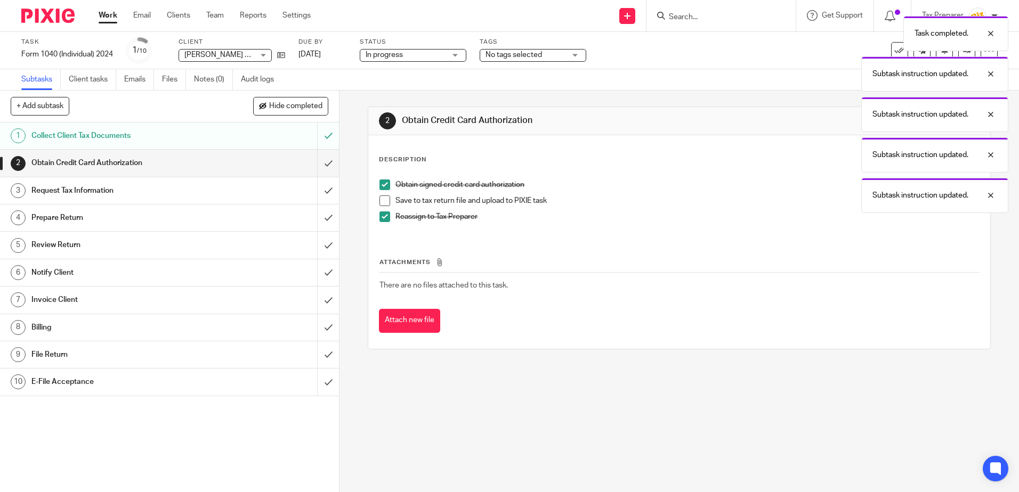
click at [382, 190] on span at bounding box center [384, 185] width 11 height 11
click at [382, 185] on span at bounding box center [384, 185] width 11 height 11
click at [381, 204] on span at bounding box center [384, 201] width 11 height 11
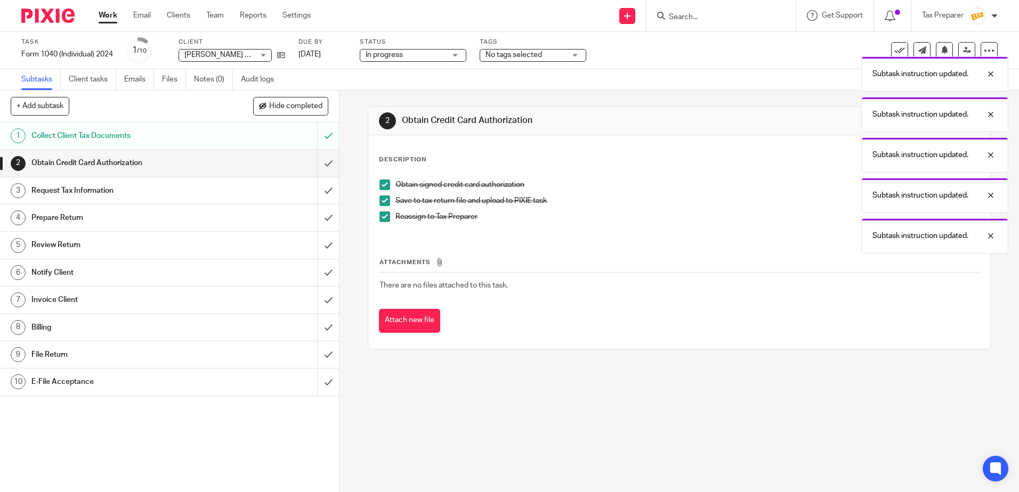
click at [382, 185] on span at bounding box center [384, 185] width 11 height 11
